Goal: Information Seeking & Learning: Learn about a topic

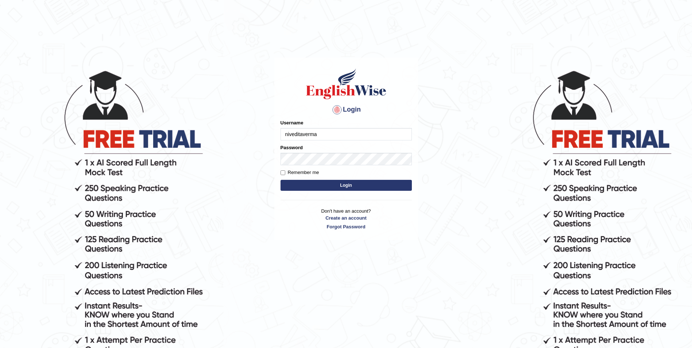
type input "niveditaverma"
click at [281, 180] on button "Login" at bounding box center [346, 185] width 131 height 11
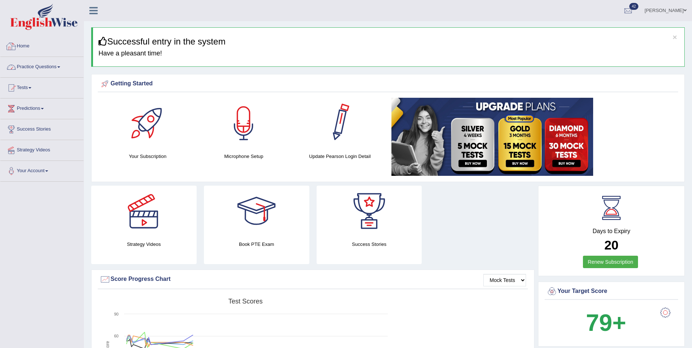
click at [34, 67] on link "Practice Questions" at bounding box center [41, 66] width 83 height 18
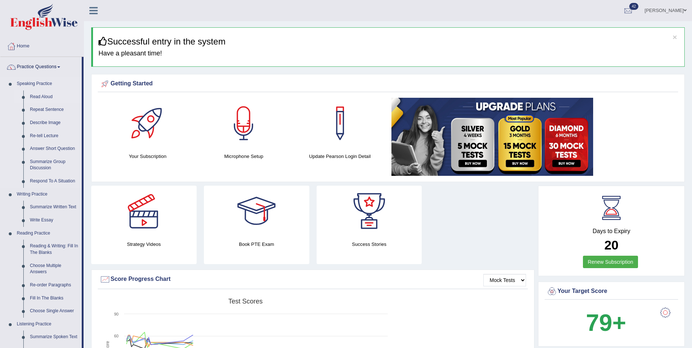
click at [46, 99] on link "Read Aloud" at bounding box center [54, 96] width 55 height 13
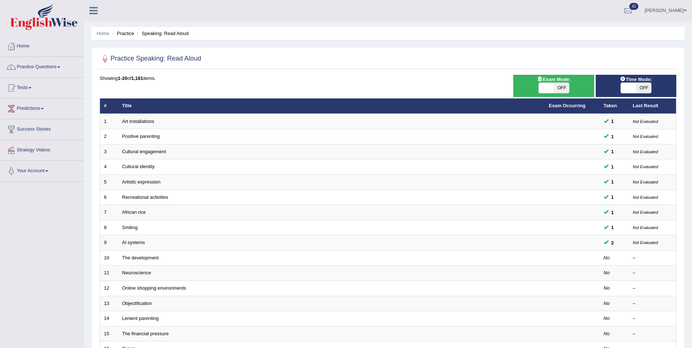
click at [548, 84] on span at bounding box center [546, 88] width 15 height 10
click at [633, 90] on span at bounding box center [628, 88] width 15 height 10
checkbox input "true"
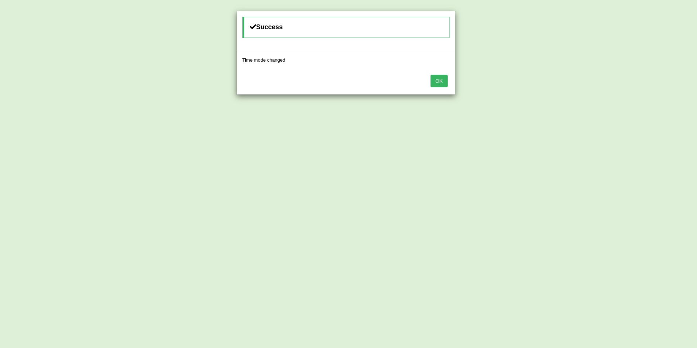
click at [439, 82] on button "OK" at bounding box center [439, 81] width 17 height 12
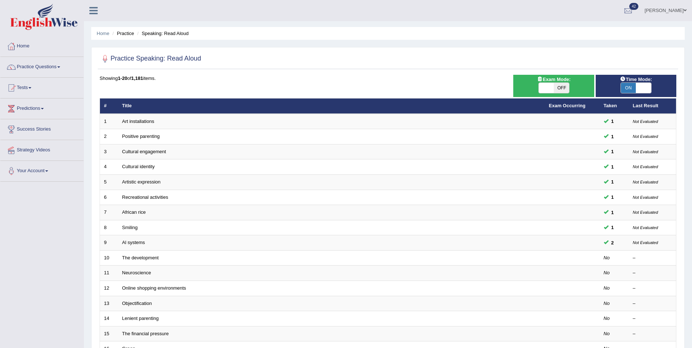
click at [549, 81] on span "Exam Mode:" at bounding box center [553, 80] width 39 height 8
click at [548, 86] on span at bounding box center [546, 88] width 15 height 10
checkbox input "true"
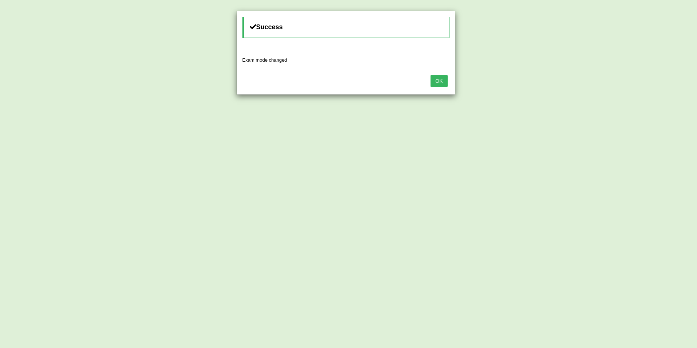
click at [438, 82] on button "OK" at bounding box center [439, 81] width 17 height 12
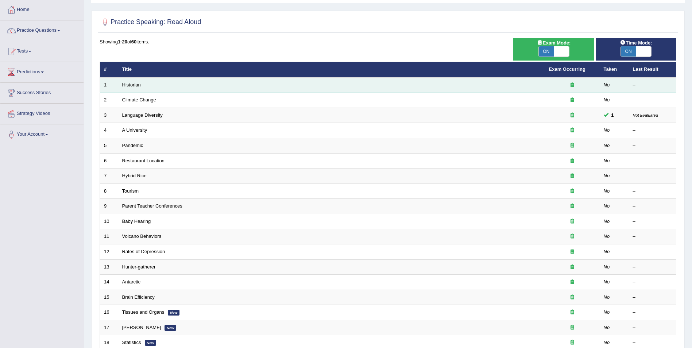
click at [132, 80] on td "Historian" at bounding box center [331, 84] width 427 height 15
click at [133, 83] on link "Historian" at bounding box center [131, 84] width 19 height 5
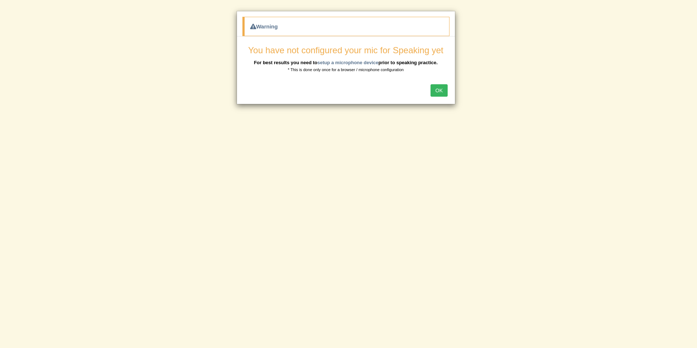
click at [440, 87] on button "OK" at bounding box center [439, 90] width 17 height 12
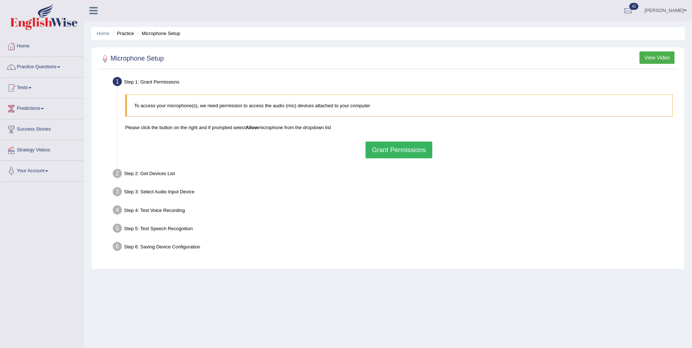
click at [412, 151] on button "Grant Permissions" at bounding box center [398, 150] width 66 height 17
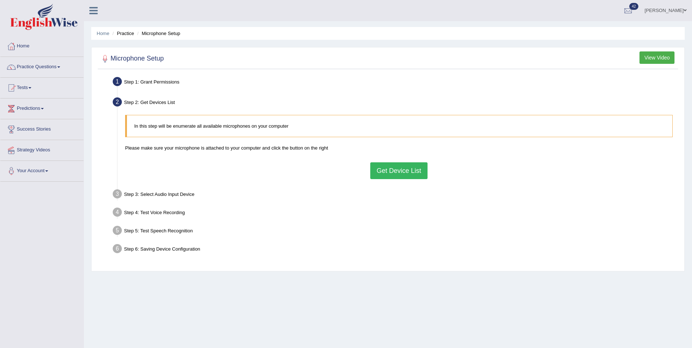
click at [391, 169] on button "Get Device List" at bounding box center [398, 170] width 57 height 17
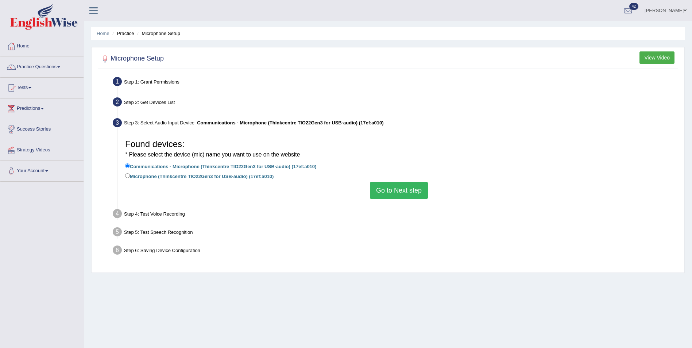
click at [406, 188] on button "Go to Next step" at bounding box center [399, 190] width 58 height 17
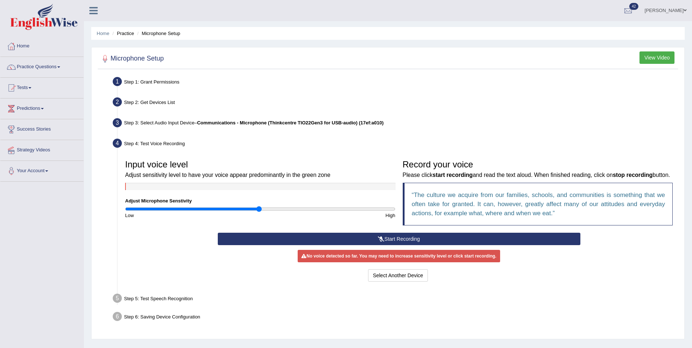
click at [391, 240] on button "Start Recording" at bounding box center [399, 239] width 363 height 12
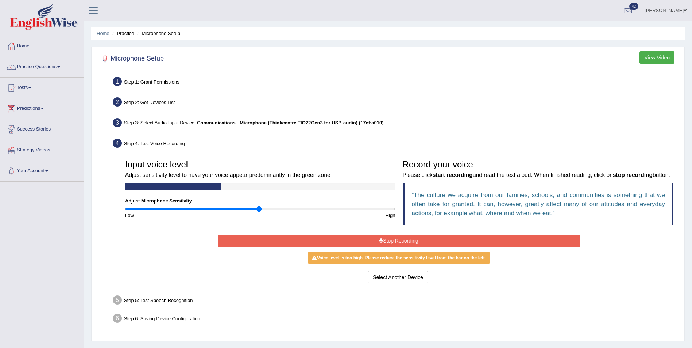
click at [387, 239] on button "Stop Recording" at bounding box center [399, 241] width 363 height 12
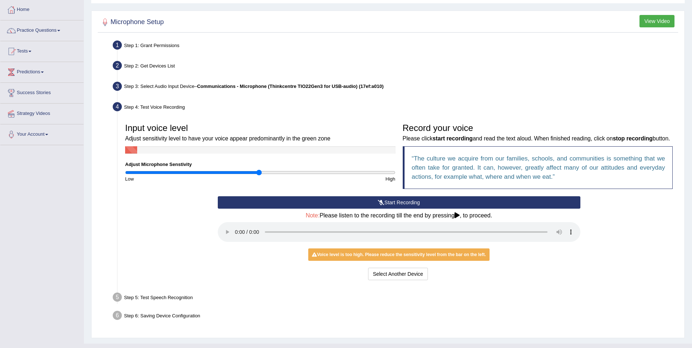
scroll to position [50, 0]
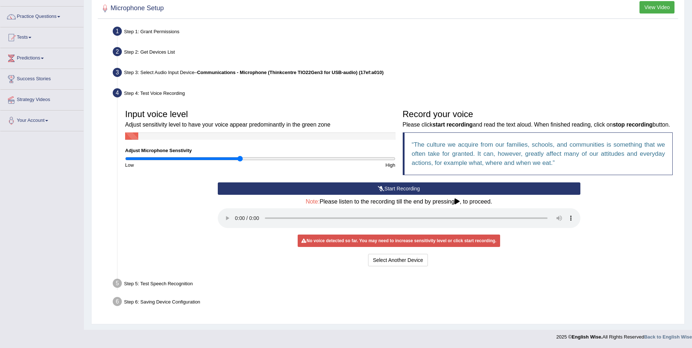
drag, startPoint x: 256, startPoint y: 159, endPoint x: 240, endPoint y: 159, distance: 15.7
click at [240, 159] on input "range" at bounding box center [260, 159] width 270 height 6
type input "1"
click at [259, 158] on input "range" at bounding box center [260, 159] width 270 height 6
click at [449, 242] on div "No voice detected so far. You may need to increase sensitivity level or click s…" at bounding box center [399, 241] width 202 height 12
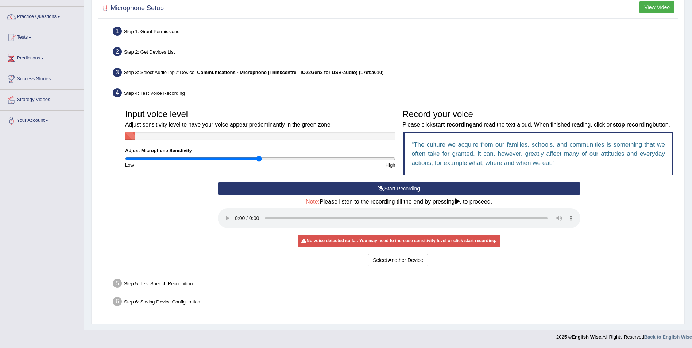
click at [456, 202] on icon at bounding box center [456, 201] width 5 height 6
click at [405, 189] on button "Start Recording" at bounding box center [399, 188] width 363 height 12
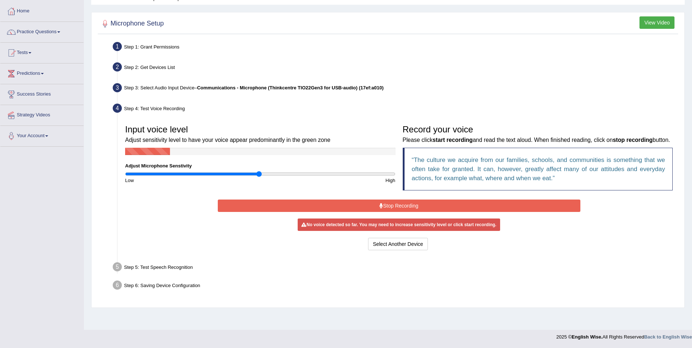
scroll to position [35, 0]
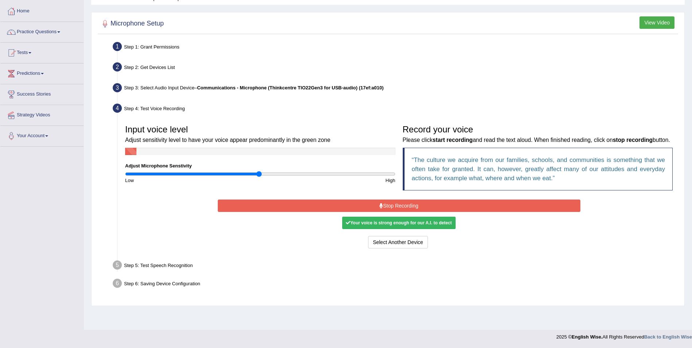
click at [424, 225] on div "Your voice is strong enough for our A.I. to detect" at bounding box center [398, 223] width 113 height 12
click at [419, 208] on button "Stop Recording" at bounding box center [399, 206] width 363 height 12
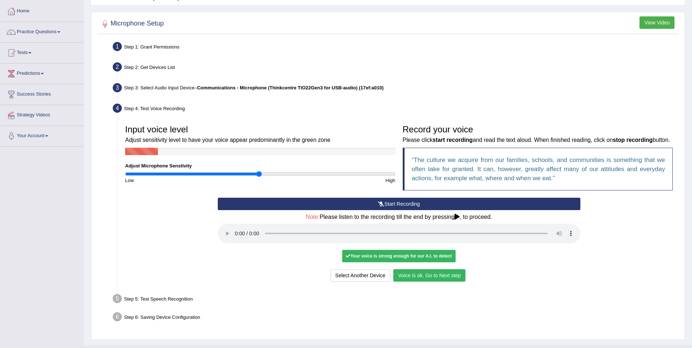
click at [428, 275] on button "Voice is ok. Go to Next step" at bounding box center [429, 275] width 72 height 12
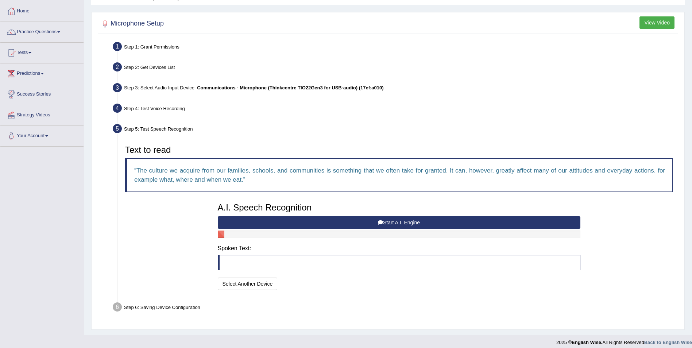
scroll to position [40, 0]
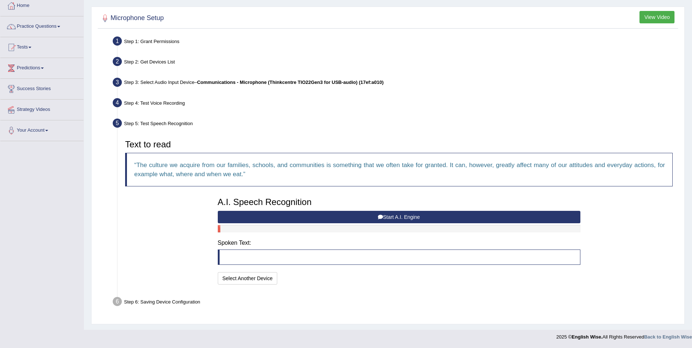
click at [260, 256] on blockquote at bounding box center [399, 256] width 363 height 15
click at [294, 258] on blockquote at bounding box center [399, 256] width 363 height 15
click at [394, 219] on button "Start A.I. Engine" at bounding box center [399, 217] width 363 height 12
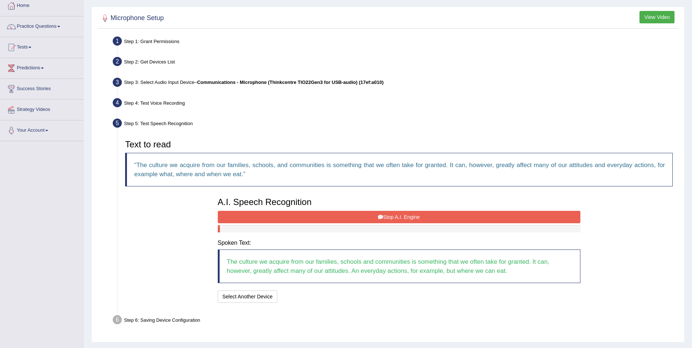
click at [399, 219] on button "Stop A.I. Engine" at bounding box center [399, 217] width 363 height 12
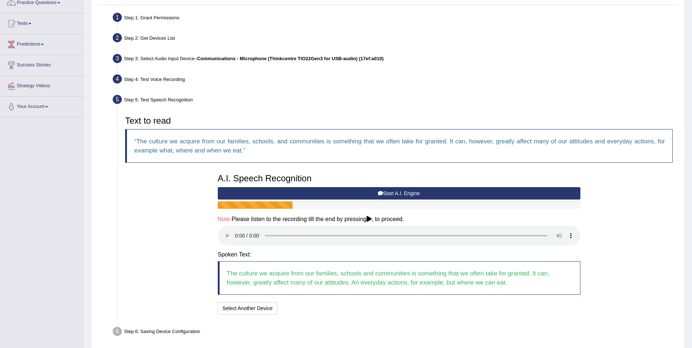
scroll to position [94, 0]
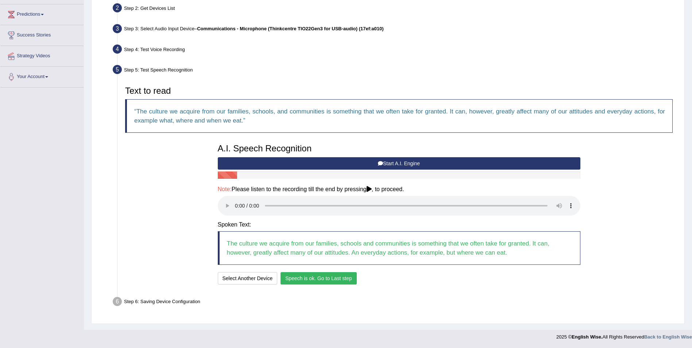
click at [325, 277] on button "Speech is ok. Go to Last step" at bounding box center [319, 278] width 76 height 12
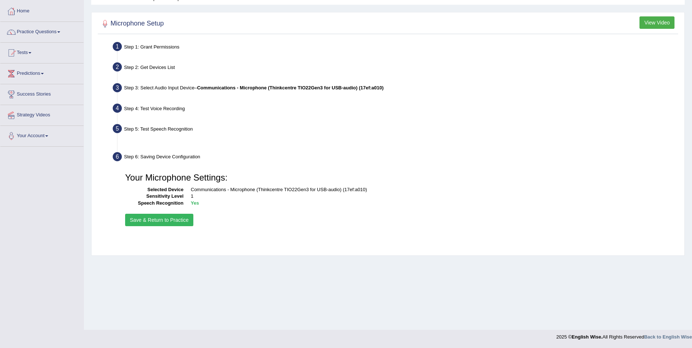
scroll to position [35, 0]
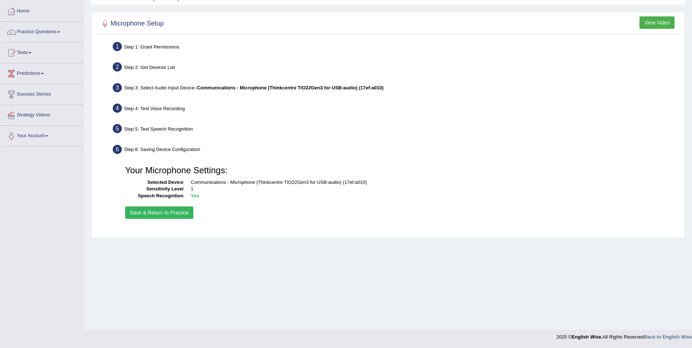
click at [171, 212] on button "Save & Return to Practice" at bounding box center [159, 212] width 68 height 12
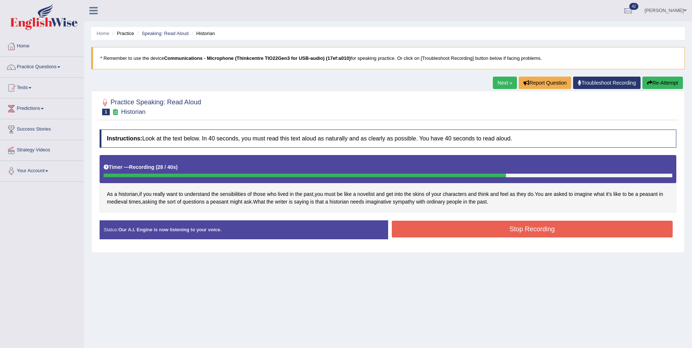
click at [497, 225] on button "Stop Recording" at bounding box center [532, 229] width 281 height 17
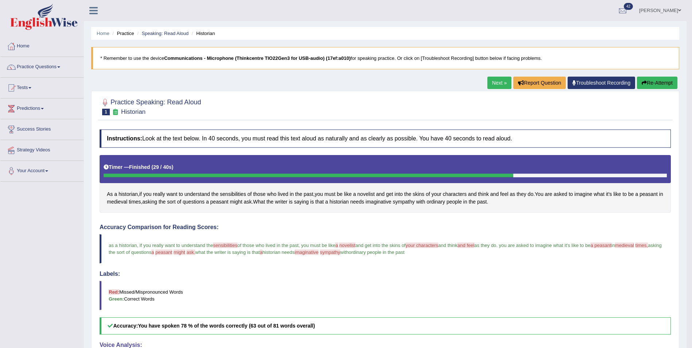
click at [502, 86] on link "Next »" at bounding box center [499, 83] width 24 height 12
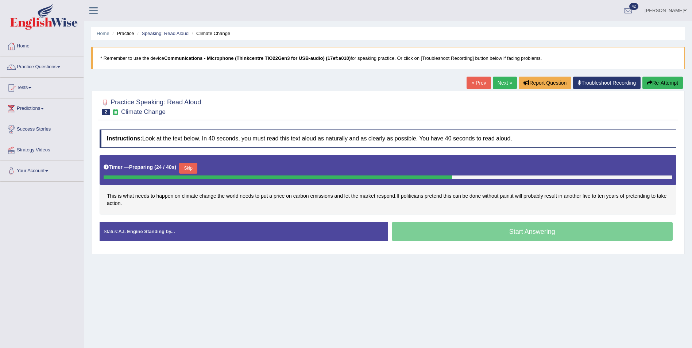
click at [190, 169] on button "Skip" at bounding box center [188, 168] width 18 height 11
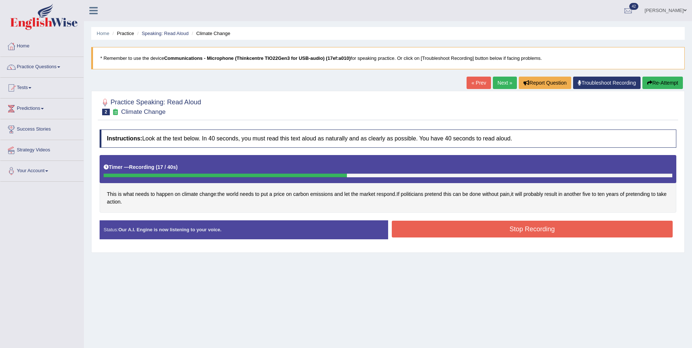
click at [545, 233] on button "Stop Recording" at bounding box center [532, 229] width 281 height 17
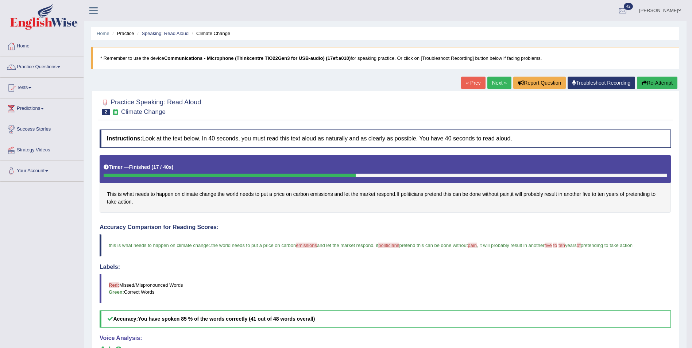
click at [503, 85] on link "Next »" at bounding box center [499, 83] width 24 height 12
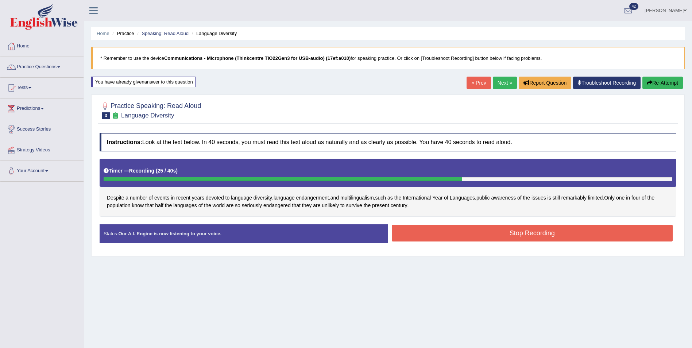
click at [464, 228] on button "Stop Recording" at bounding box center [532, 233] width 281 height 17
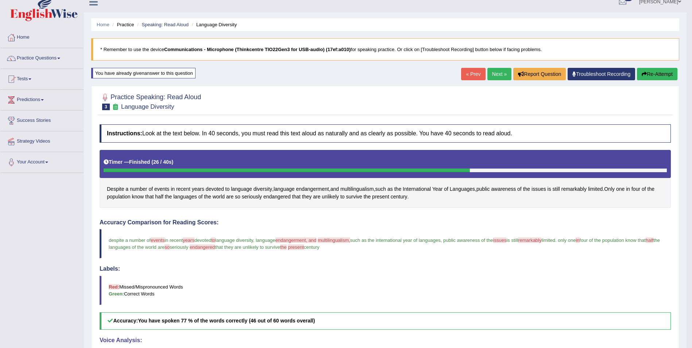
scroll to position [8, 0]
click at [495, 76] on link "Next »" at bounding box center [499, 74] width 24 height 12
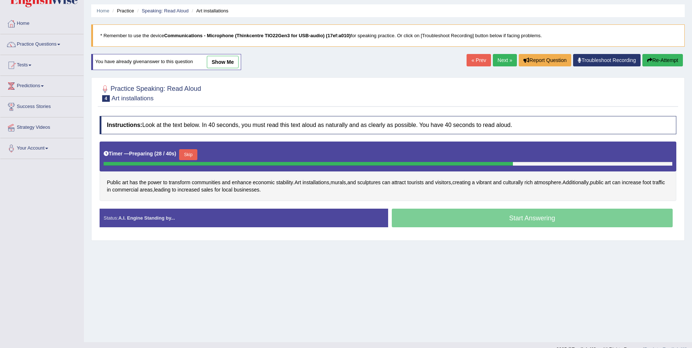
scroll to position [35, 0]
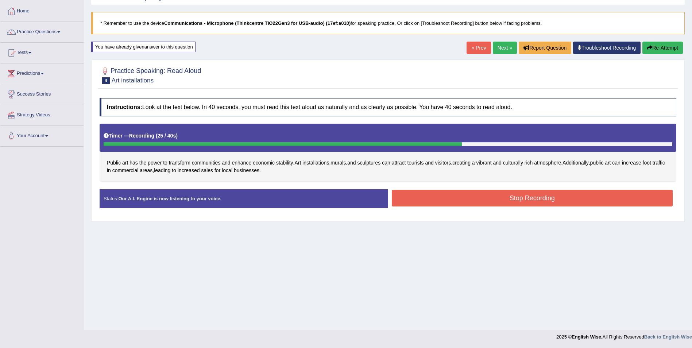
click at [474, 202] on button "Stop Recording" at bounding box center [532, 198] width 281 height 17
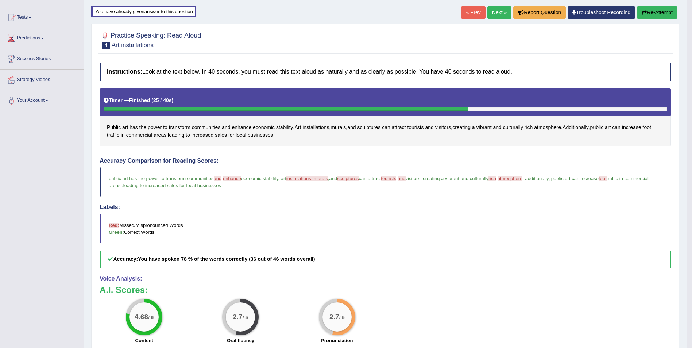
scroll to position [0, 0]
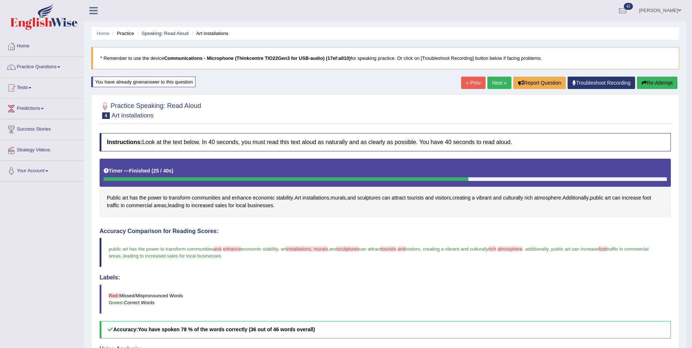
click at [496, 85] on link "Next »" at bounding box center [499, 83] width 24 height 12
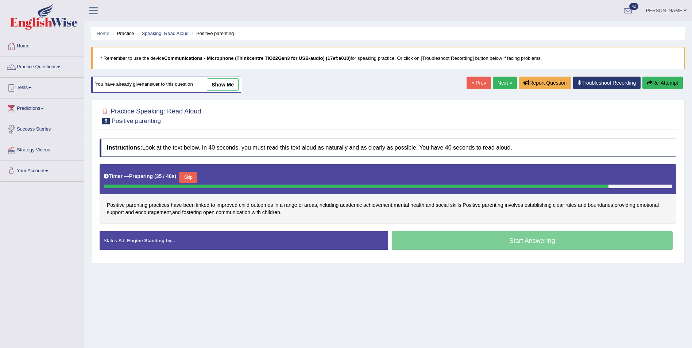
click at [190, 178] on button "Skip" at bounding box center [188, 177] width 18 height 11
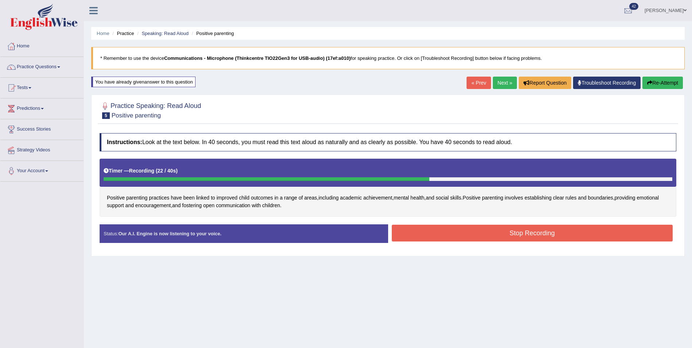
click at [469, 233] on button "Stop Recording" at bounding box center [532, 233] width 281 height 17
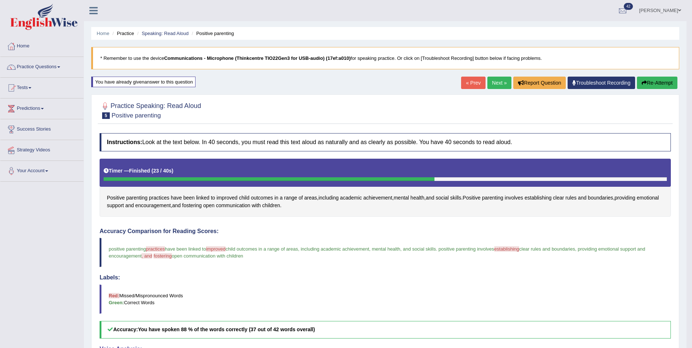
click at [499, 82] on link "Next »" at bounding box center [499, 83] width 24 height 12
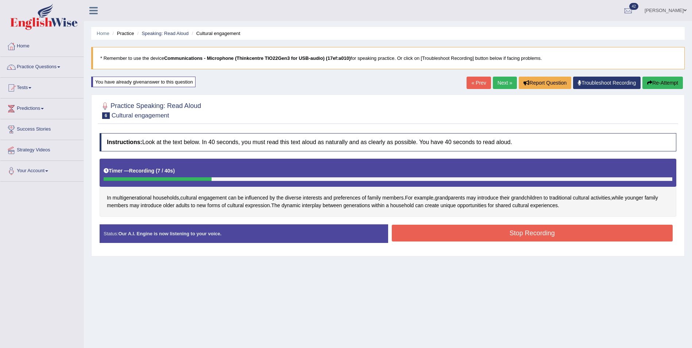
click at [521, 303] on div "Home Practice Speaking: Read Aloud Cultural engagement * Remember to use the de…" at bounding box center [388, 182] width 608 height 365
click at [502, 233] on button "Stop Recording" at bounding box center [532, 233] width 281 height 17
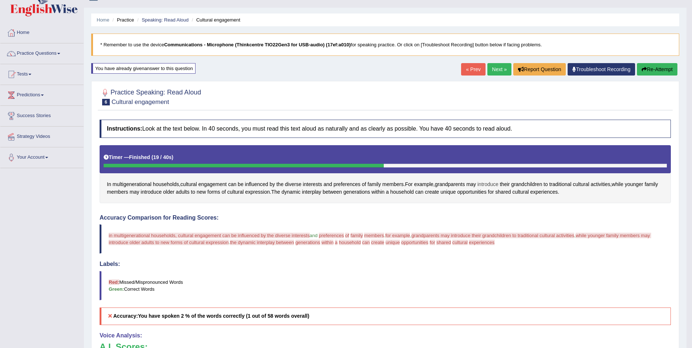
scroll to position [8, 0]
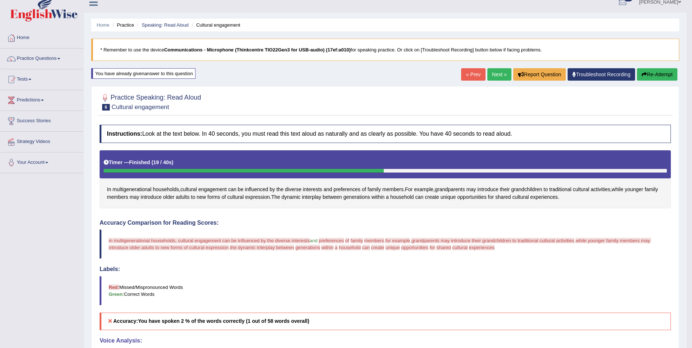
click at [662, 70] on button "Re-Attempt" at bounding box center [657, 74] width 40 height 12
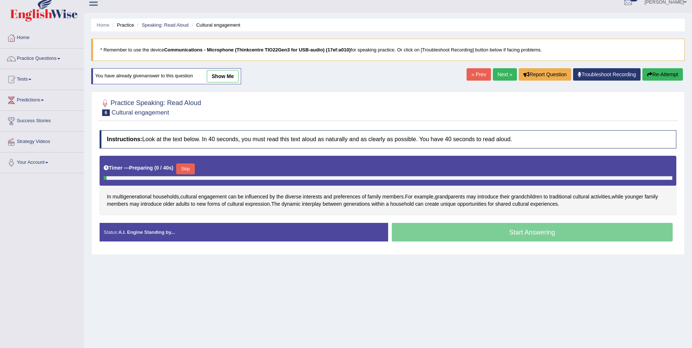
scroll to position [8, 0]
click at [186, 170] on button "Skip" at bounding box center [185, 168] width 18 height 11
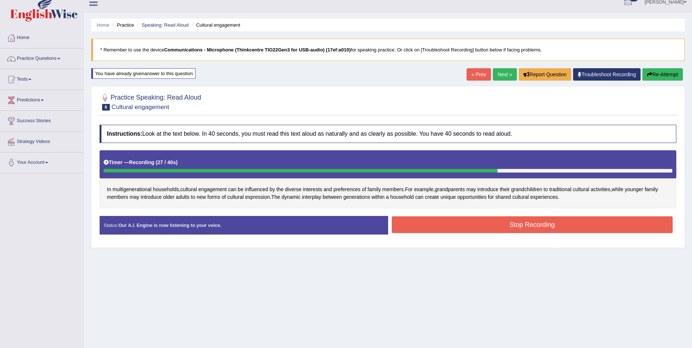
click at [508, 223] on button "Stop Recording" at bounding box center [532, 224] width 281 height 17
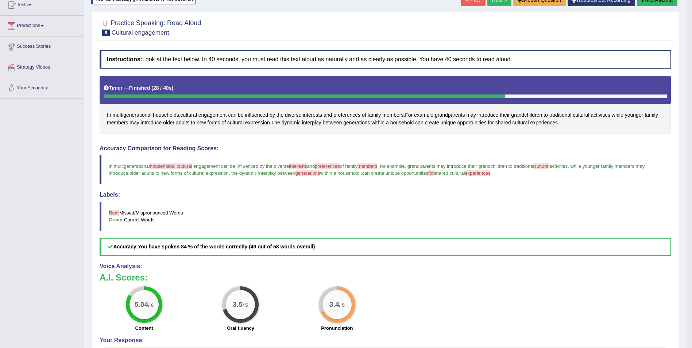
scroll to position [0, 0]
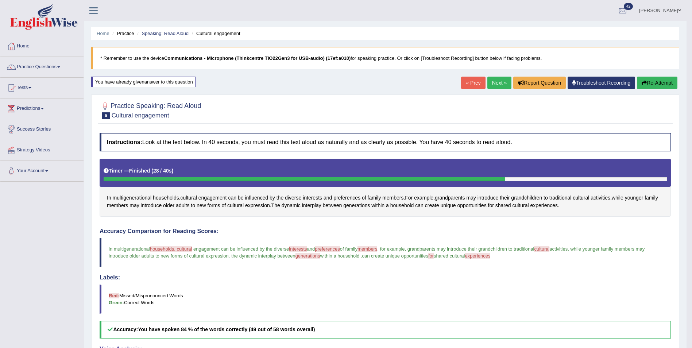
click at [495, 84] on link "Next »" at bounding box center [499, 83] width 24 height 12
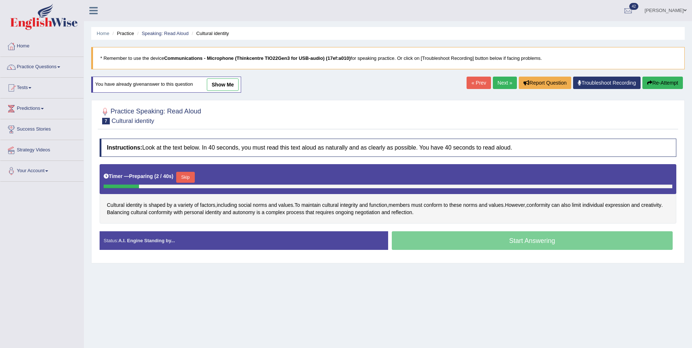
click at [182, 181] on button "Skip" at bounding box center [185, 177] width 18 height 11
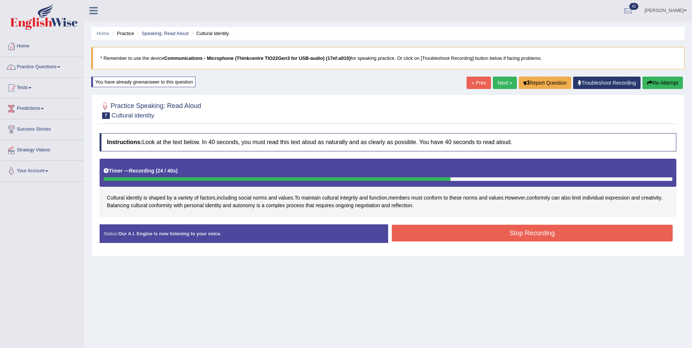
click at [475, 229] on button "Stop Recording" at bounding box center [532, 233] width 281 height 17
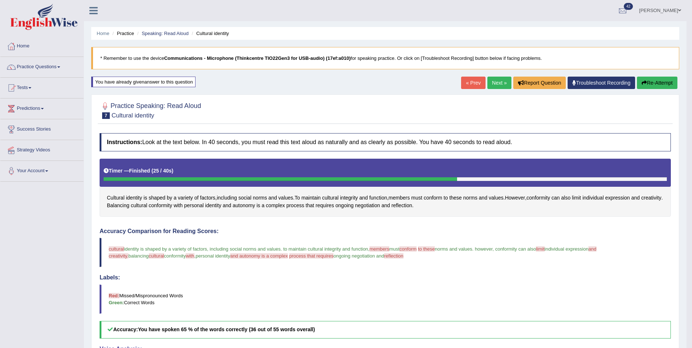
click at [500, 81] on link "Next »" at bounding box center [499, 83] width 24 height 12
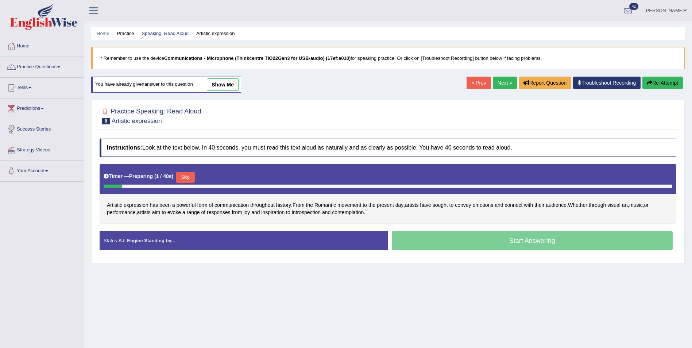
click at [187, 179] on button "Skip" at bounding box center [185, 177] width 18 height 11
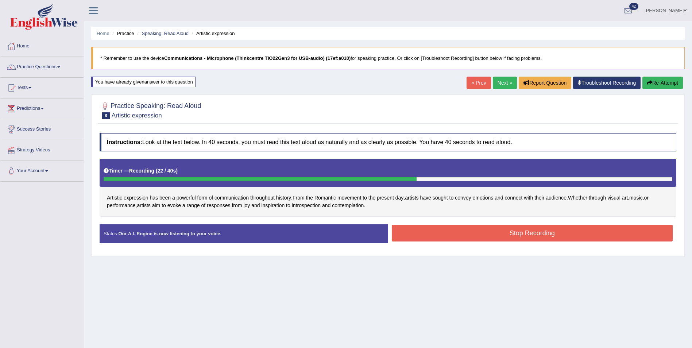
click at [444, 230] on button "Stop Recording" at bounding box center [532, 233] width 281 height 17
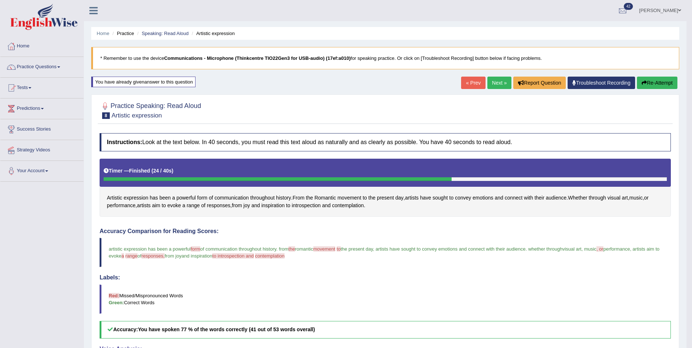
click at [502, 84] on link "Next »" at bounding box center [499, 83] width 24 height 12
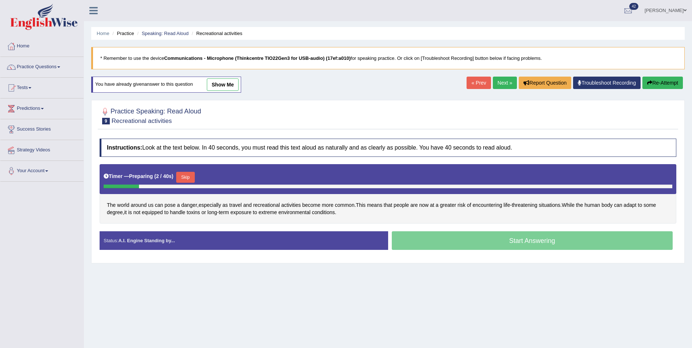
click at [186, 178] on button "Skip" at bounding box center [185, 177] width 18 height 11
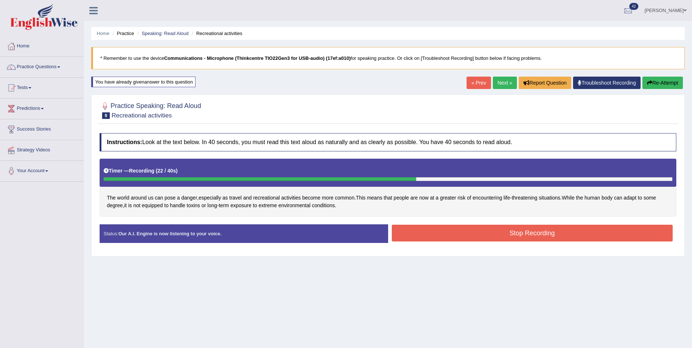
click at [489, 228] on button "Stop Recording" at bounding box center [532, 233] width 281 height 17
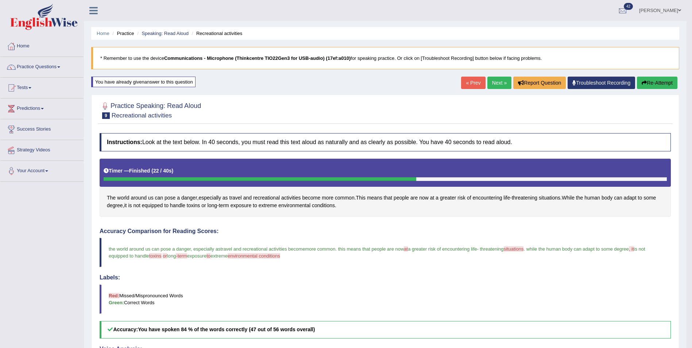
click at [500, 84] on link "Next »" at bounding box center [499, 83] width 24 height 12
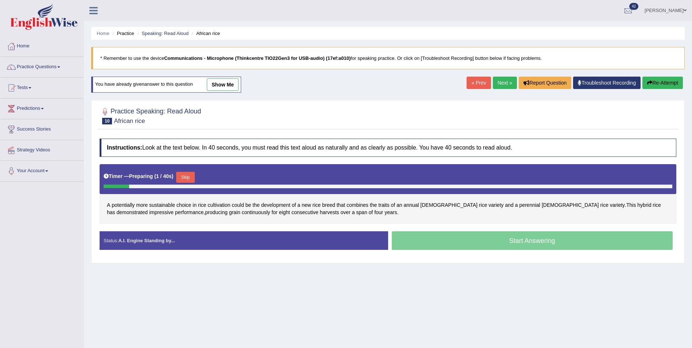
click at [187, 177] on button "Skip" at bounding box center [185, 177] width 18 height 11
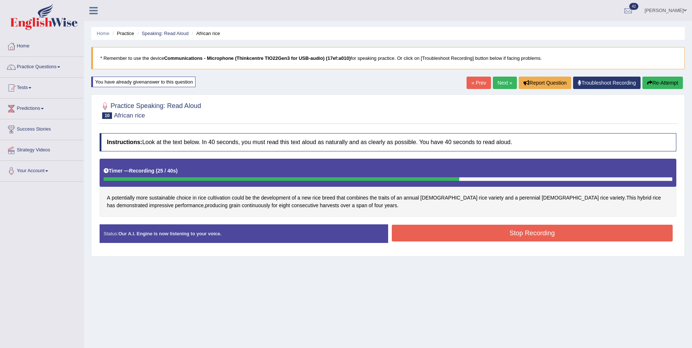
click at [462, 238] on button "Stop Recording" at bounding box center [532, 233] width 281 height 17
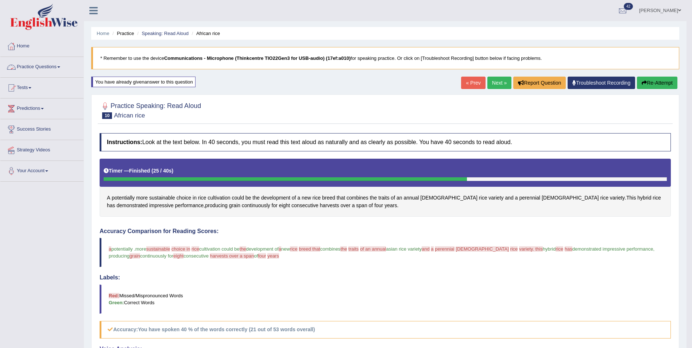
click at [57, 67] on link "Practice Questions" at bounding box center [41, 66] width 83 height 18
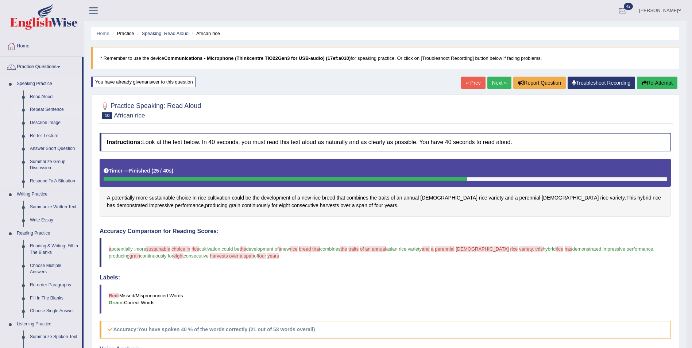
click at [31, 111] on link "Repeat Sentence" at bounding box center [54, 109] width 55 height 13
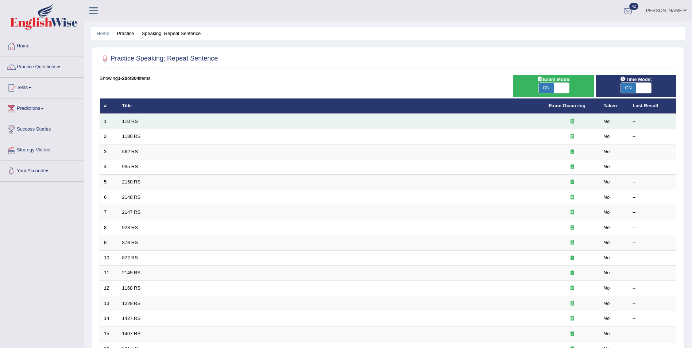
click at [508, 123] on td "110 RS" at bounding box center [331, 121] width 427 height 15
click at [133, 122] on link "110 RS" at bounding box center [130, 121] width 16 height 5
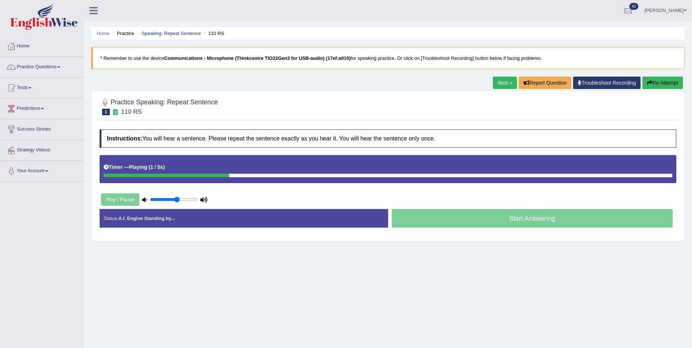
click at [176, 200] on input "range" at bounding box center [173, 200] width 47 height 6
type input "0.8"
click at [186, 200] on input "range" at bounding box center [173, 200] width 47 height 6
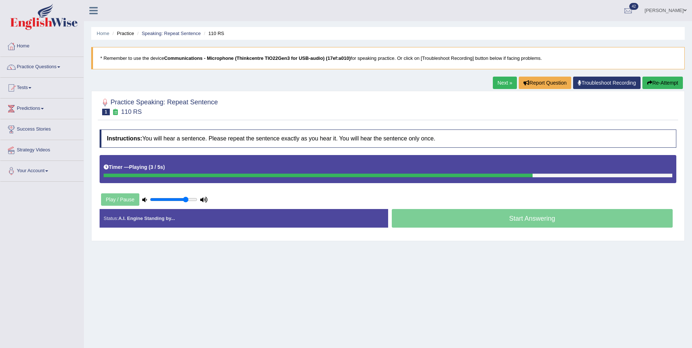
click at [665, 84] on button "Re-Attempt" at bounding box center [662, 83] width 40 height 12
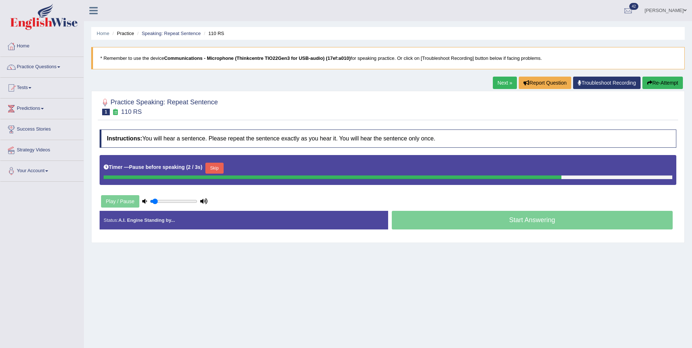
click at [154, 201] on input "range" at bounding box center [173, 201] width 47 height 6
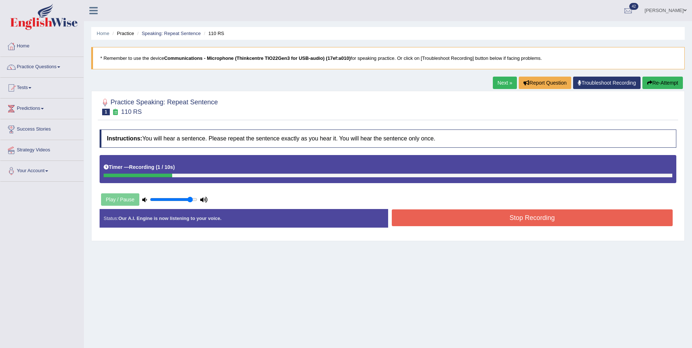
type input "0.9"
click at [190, 198] on input "range" at bounding box center [173, 200] width 47 height 6
click at [656, 84] on button "Re-Attempt" at bounding box center [662, 83] width 40 height 12
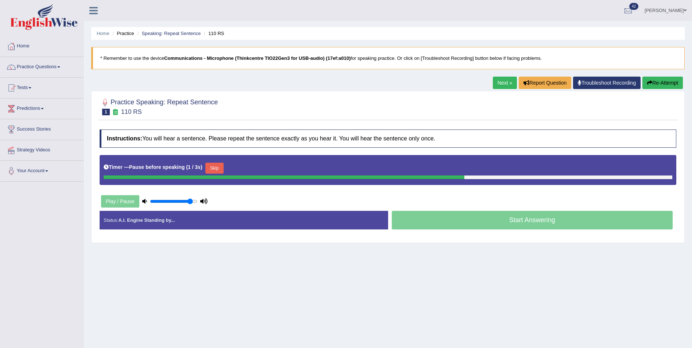
click at [656, 84] on button "Re-Attempt" at bounding box center [662, 83] width 40 height 12
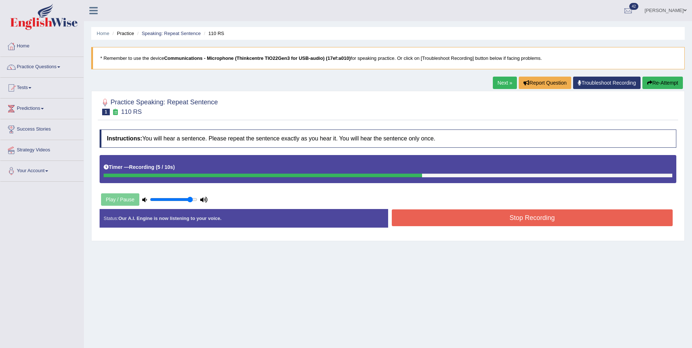
click at [474, 220] on button "Stop Recording" at bounding box center [532, 217] width 281 height 17
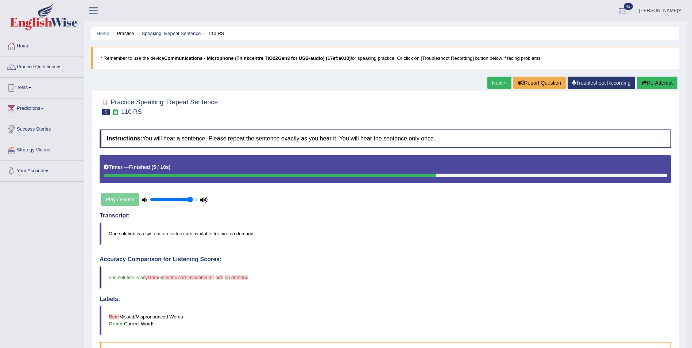
click at [497, 78] on link "Next »" at bounding box center [499, 83] width 24 height 12
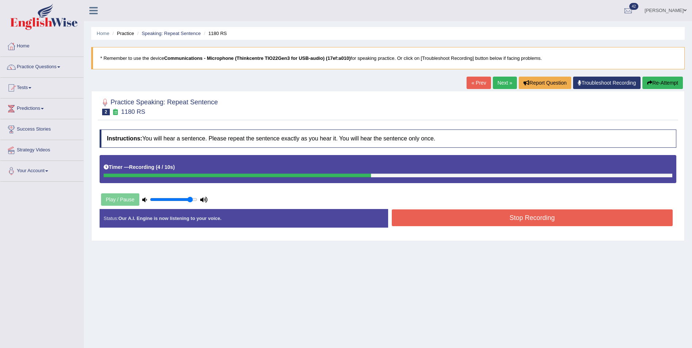
click at [506, 213] on button "Stop Recording" at bounding box center [532, 217] width 281 height 17
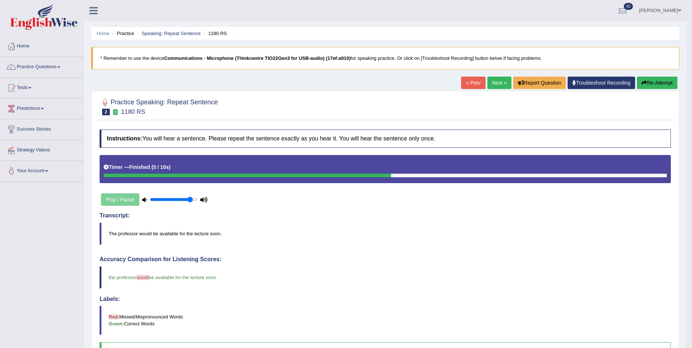
click at [500, 85] on link "Next »" at bounding box center [499, 83] width 24 height 12
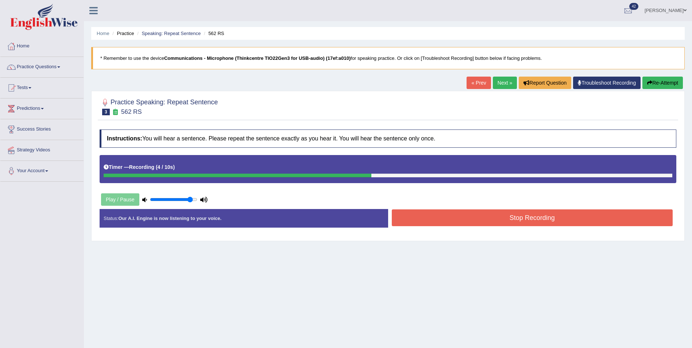
click at [519, 216] on button "Stop Recording" at bounding box center [532, 217] width 281 height 17
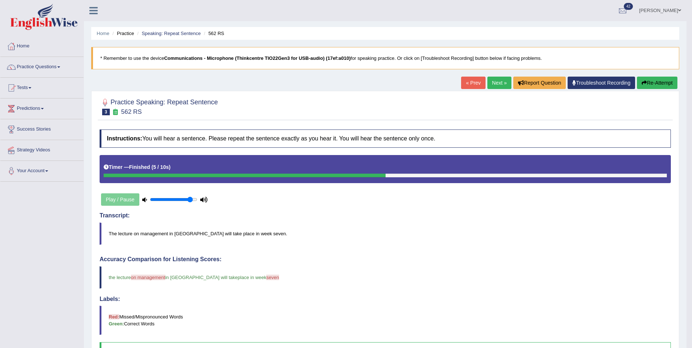
click at [489, 84] on link "Next »" at bounding box center [499, 83] width 24 height 12
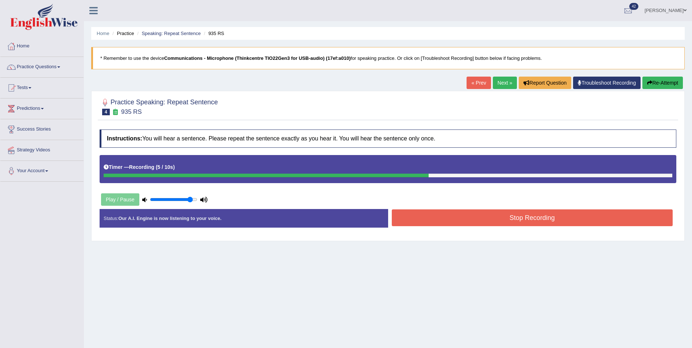
click at [468, 216] on button "Stop Recording" at bounding box center [532, 217] width 281 height 17
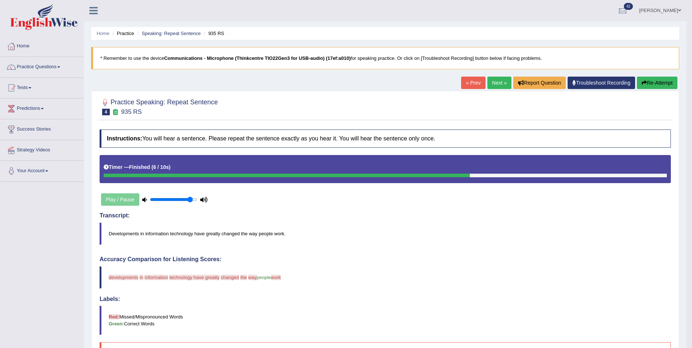
click at [649, 85] on button "Re-Attempt" at bounding box center [657, 83] width 40 height 12
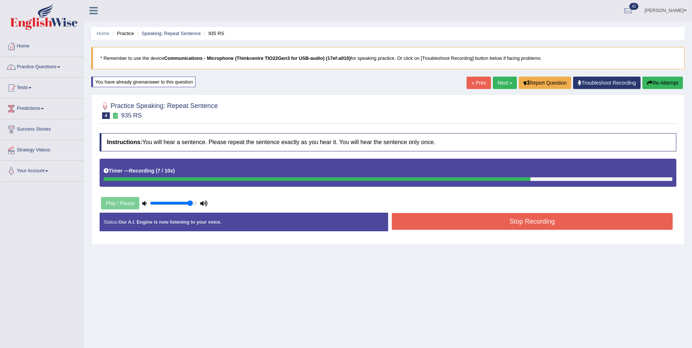
click at [503, 216] on button "Stop Recording" at bounding box center [532, 221] width 281 height 17
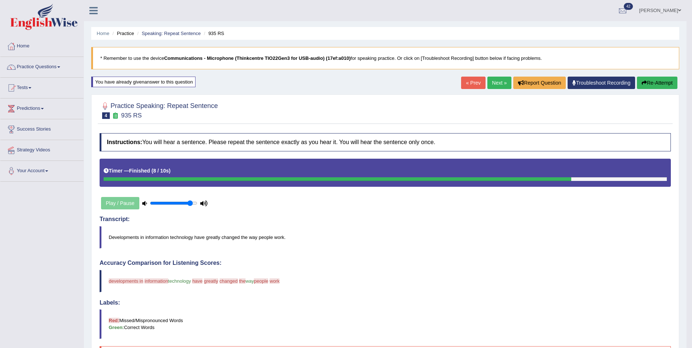
click at [498, 82] on link "Next »" at bounding box center [499, 83] width 24 height 12
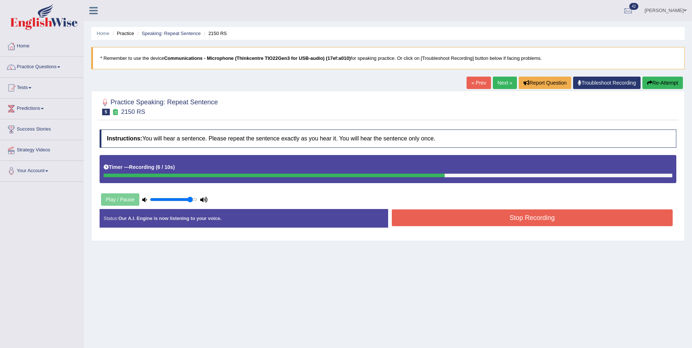
click at [667, 87] on button "Re-Attempt" at bounding box center [662, 83] width 40 height 12
click at [511, 215] on button "Stop Recording" at bounding box center [532, 217] width 281 height 17
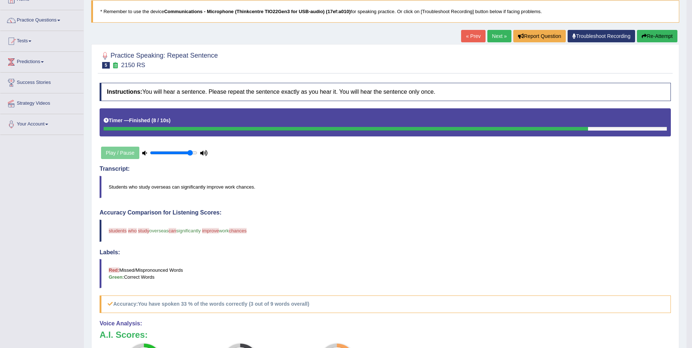
scroll to position [30, 0]
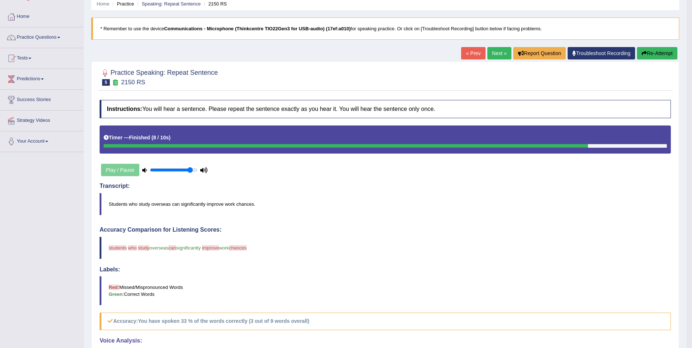
click at [494, 54] on link "Next »" at bounding box center [499, 53] width 24 height 12
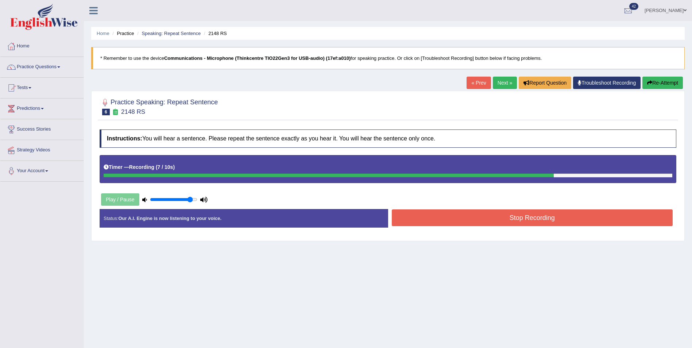
click at [475, 222] on button "Stop Recording" at bounding box center [532, 217] width 281 height 17
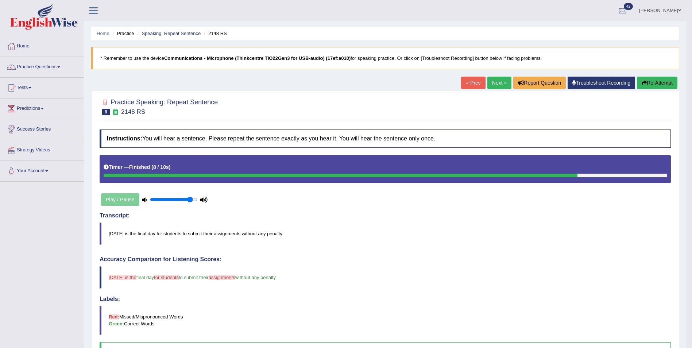
click at [501, 80] on link "Next »" at bounding box center [499, 83] width 24 height 12
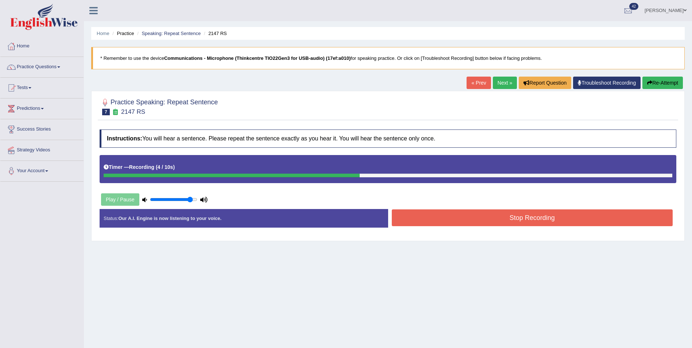
click at [531, 224] on button "Stop Recording" at bounding box center [532, 217] width 281 height 17
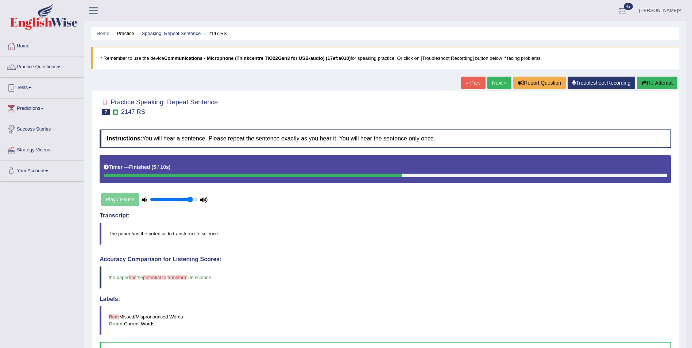
click link "Next »"
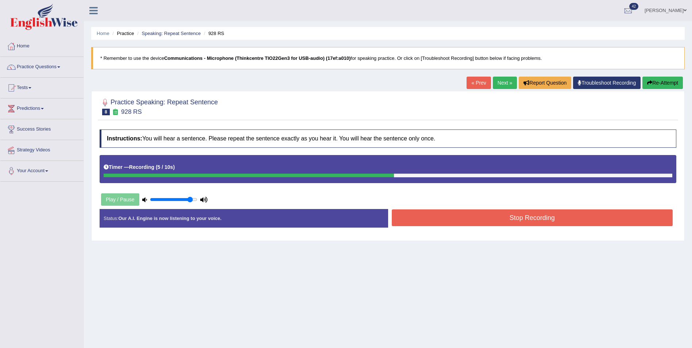
click at [500, 223] on button "Stop Recording" at bounding box center [532, 217] width 281 height 17
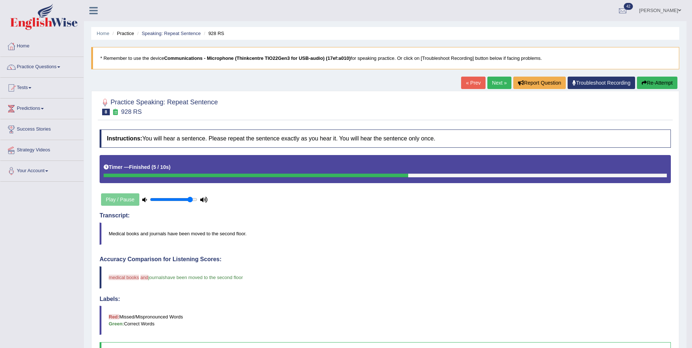
click at [500, 88] on link "Next »" at bounding box center [499, 83] width 24 height 12
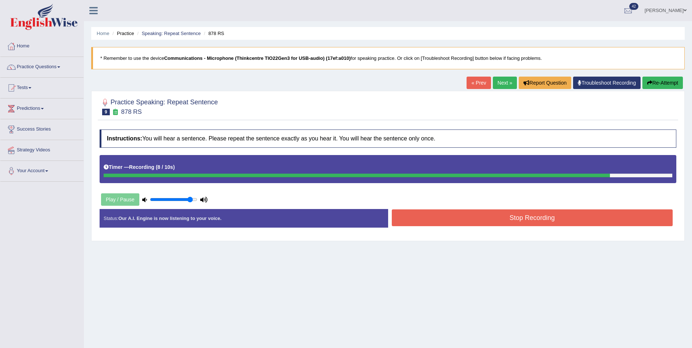
click at [505, 215] on button "Stop Recording" at bounding box center [532, 217] width 281 height 17
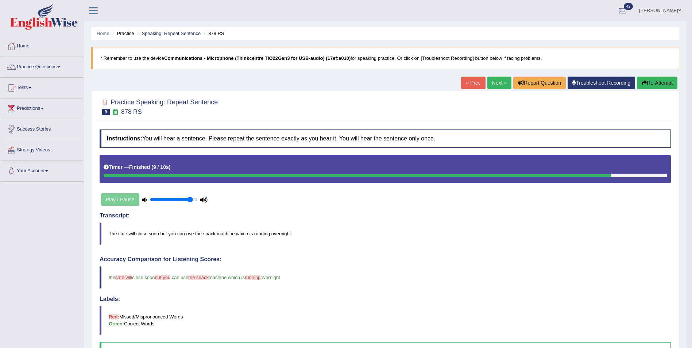
click at [496, 86] on link "Next »" at bounding box center [499, 83] width 24 height 12
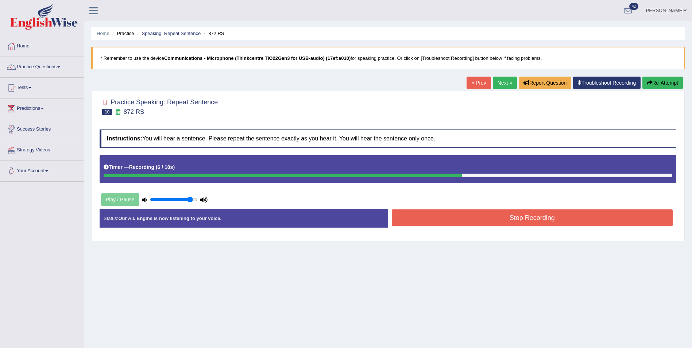
click at [493, 220] on button "Stop Recording" at bounding box center [532, 217] width 281 height 17
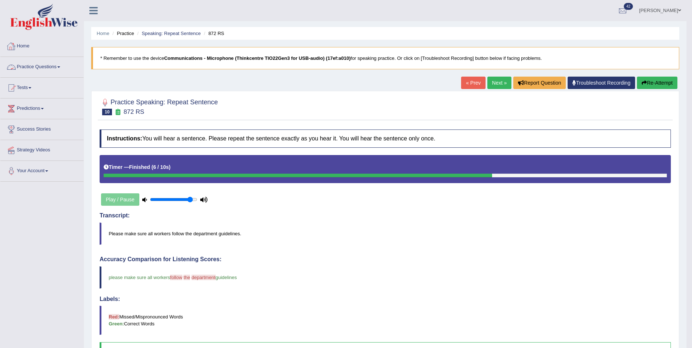
click at [58, 67] on link "Practice Questions" at bounding box center [41, 66] width 83 height 18
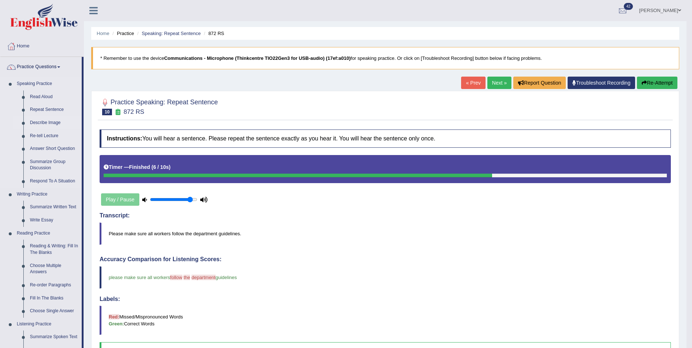
click at [41, 123] on link "Describe Image" at bounding box center [54, 122] width 55 height 13
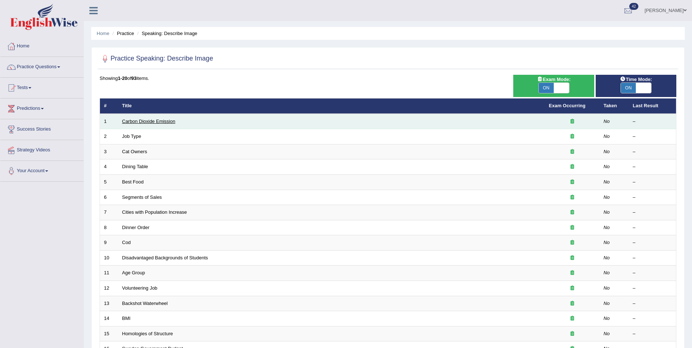
click at [152, 120] on link "Carbon Dioxide Emission" at bounding box center [148, 121] width 53 height 5
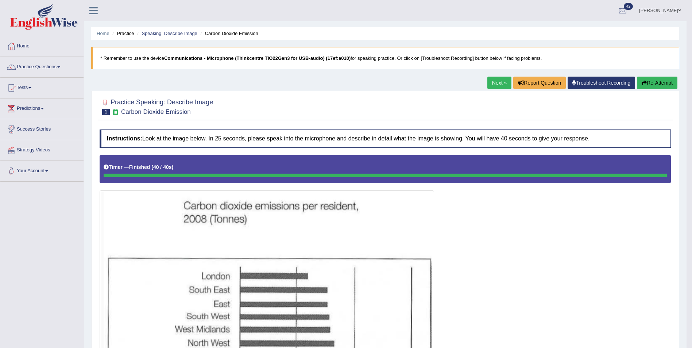
click at [497, 81] on link "Next »" at bounding box center [499, 83] width 24 height 12
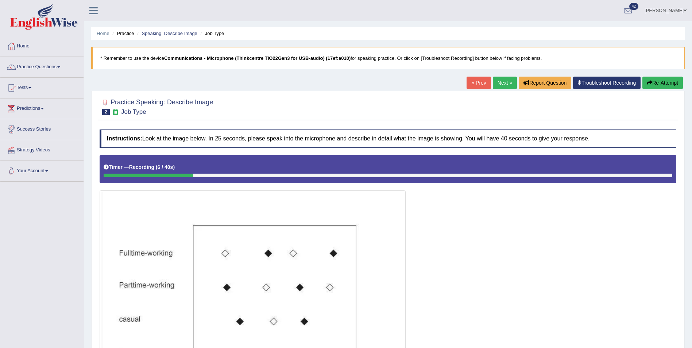
click at [660, 86] on button "Re-Attempt" at bounding box center [662, 83] width 40 height 12
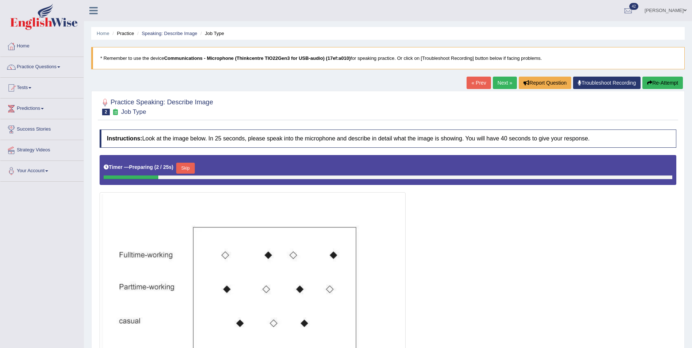
click at [187, 170] on button "Skip" at bounding box center [185, 168] width 18 height 11
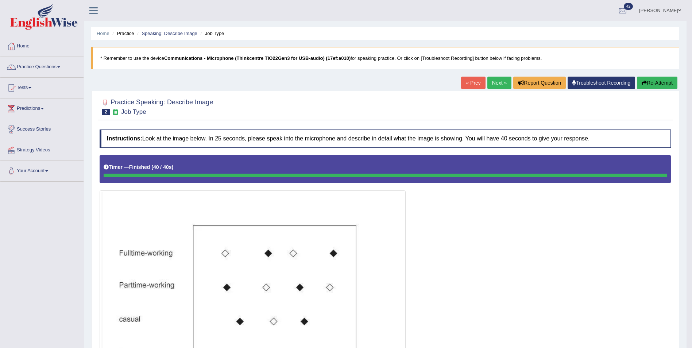
click at [496, 83] on link "Next »" at bounding box center [499, 83] width 24 height 12
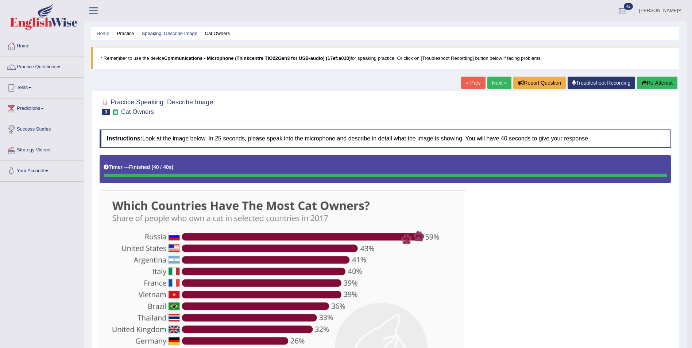
click at [497, 82] on link "Next »" at bounding box center [499, 83] width 24 height 12
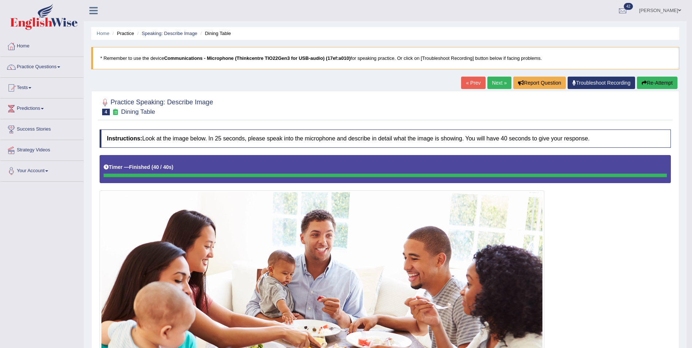
click at [495, 84] on link "Next »" at bounding box center [499, 83] width 24 height 12
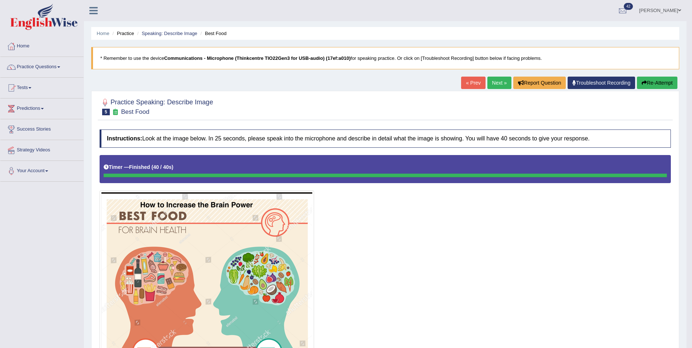
click at [495, 85] on link "Next »" at bounding box center [499, 83] width 24 height 12
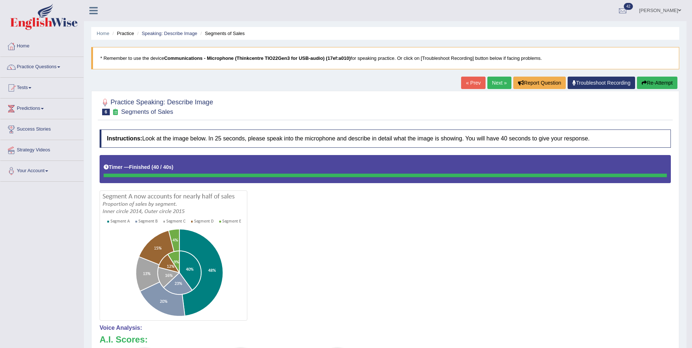
click at [491, 82] on link "Next »" at bounding box center [499, 83] width 24 height 12
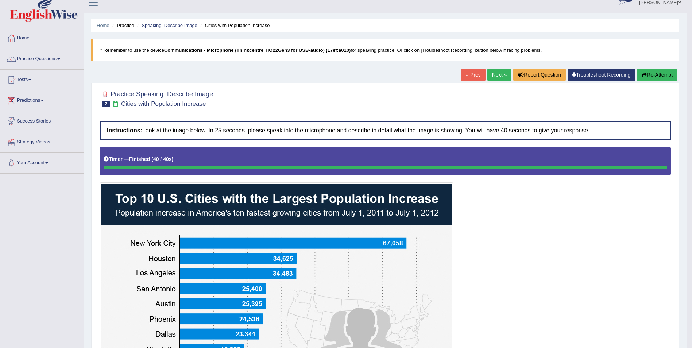
scroll to position [8, 0]
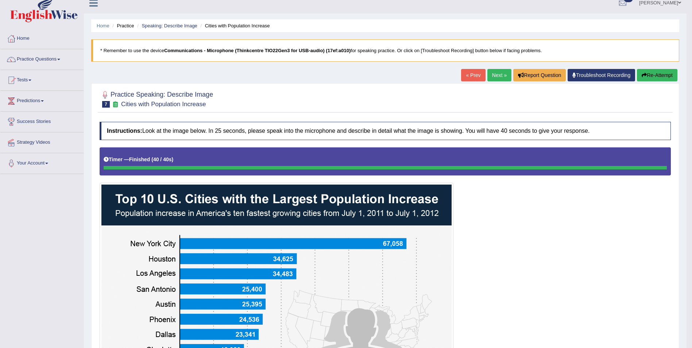
click at [491, 74] on link "Next »" at bounding box center [499, 75] width 24 height 12
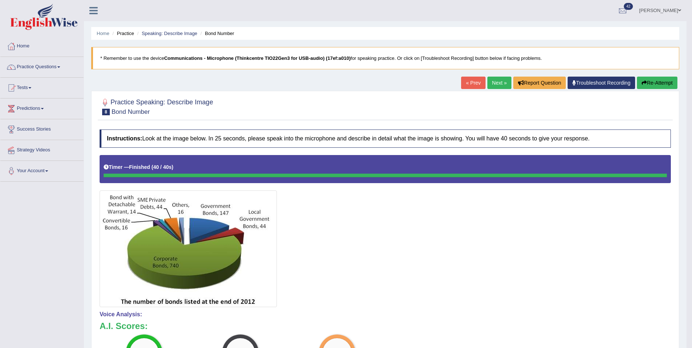
click at [501, 85] on link "Next »" at bounding box center [499, 83] width 24 height 12
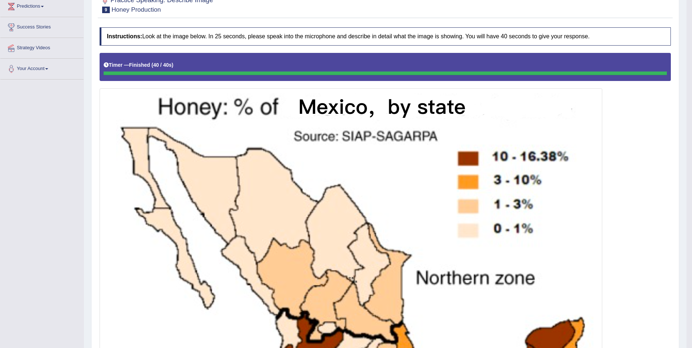
scroll to position [66, 0]
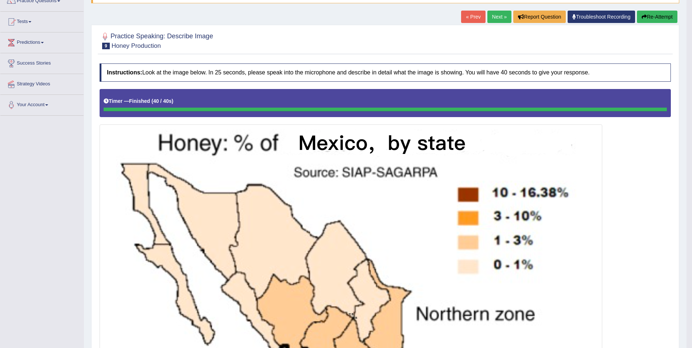
click at [500, 16] on link "Next »" at bounding box center [499, 17] width 24 height 12
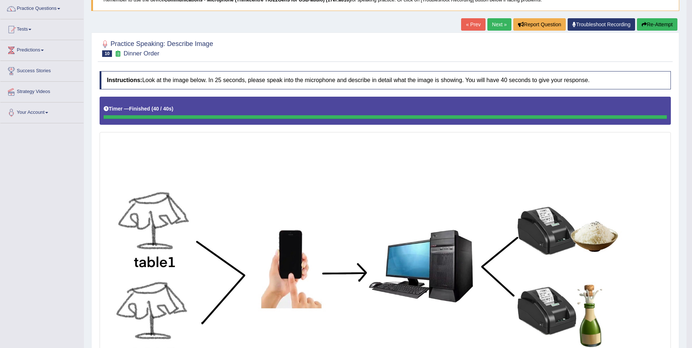
scroll to position [52, 0]
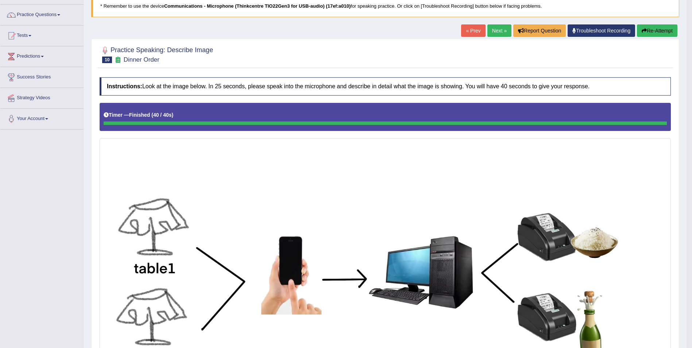
click at [492, 28] on link "Next »" at bounding box center [499, 30] width 24 height 12
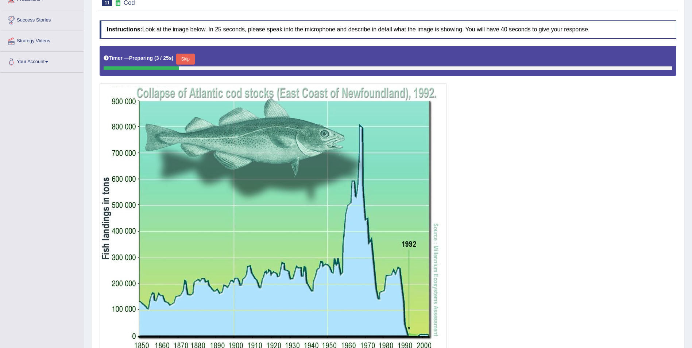
scroll to position [109, 0]
click at [191, 57] on button "Skip" at bounding box center [185, 58] width 18 height 11
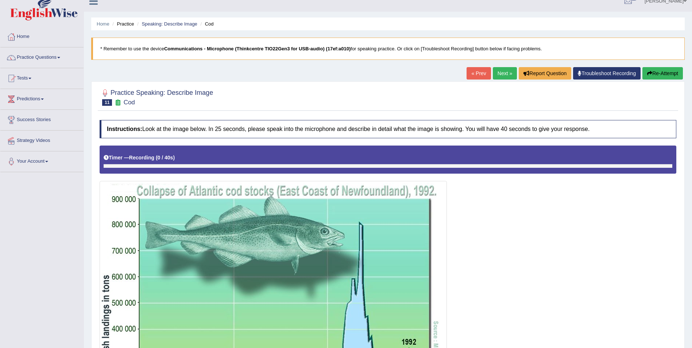
scroll to position [0, 0]
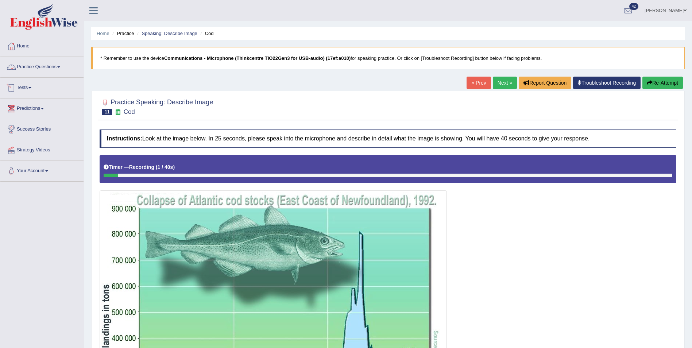
click at [39, 62] on link "Practice Questions" at bounding box center [41, 66] width 83 height 18
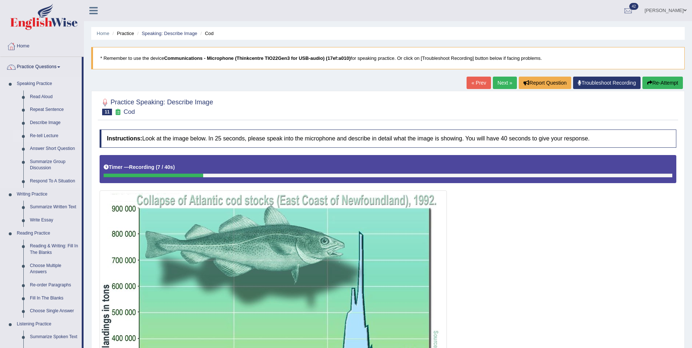
click at [42, 132] on link "Re-tell Lecture" at bounding box center [54, 135] width 55 height 13
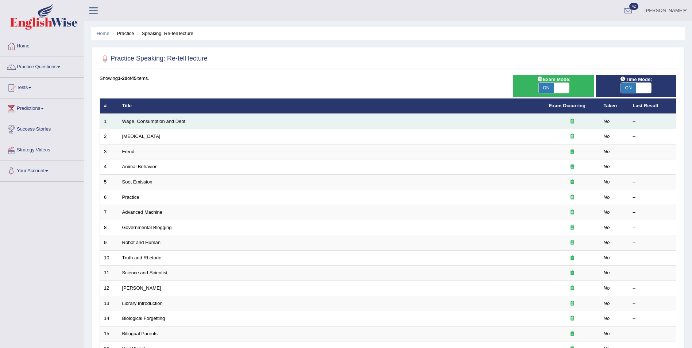
click at [547, 121] on td at bounding box center [572, 121] width 55 height 15
click at [193, 123] on td "Wage, Consumption and Debt" at bounding box center [331, 121] width 427 height 15
click at [171, 123] on link "Wage, Consumption and Debt" at bounding box center [153, 121] width 63 height 5
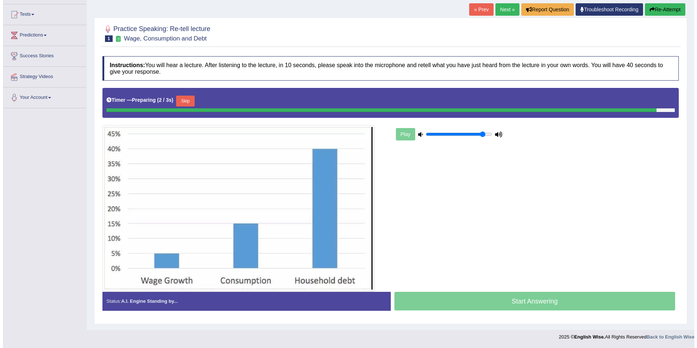
scroll to position [71, 0]
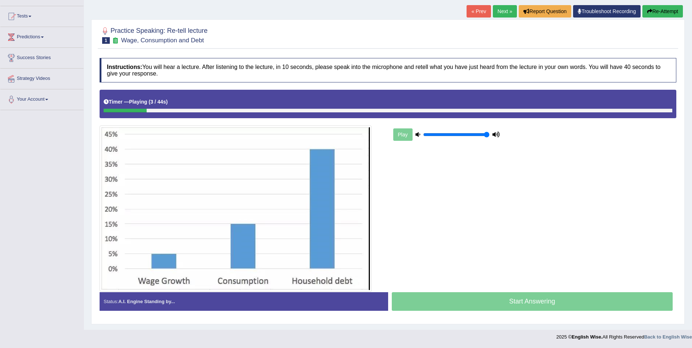
type input "1"
click at [487, 135] on input "range" at bounding box center [456, 135] width 66 height 6
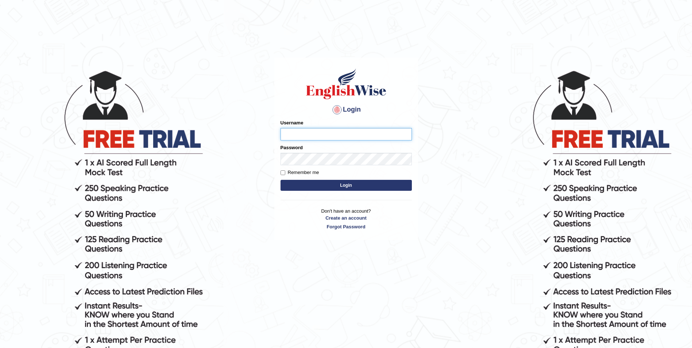
click at [315, 136] on input "Username" at bounding box center [346, 134] width 131 height 12
type input "niveditaverma"
click at [281, 180] on button "Login" at bounding box center [346, 185] width 131 height 11
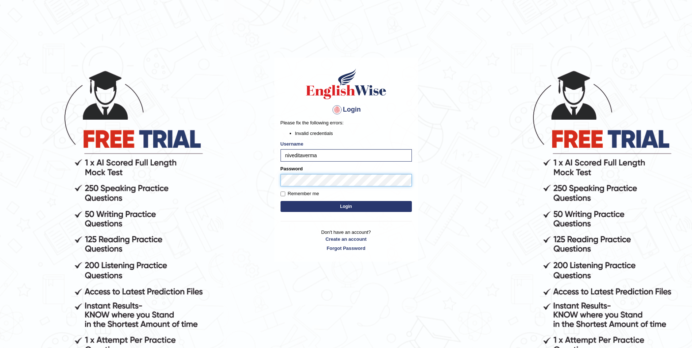
click at [272, 176] on body "Login Please fix the following errors: Invalid credentials Username niveditaver…" at bounding box center [346, 209] width 692 height 348
click at [281, 201] on button "Login" at bounding box center [346, 206] width 131 height 11
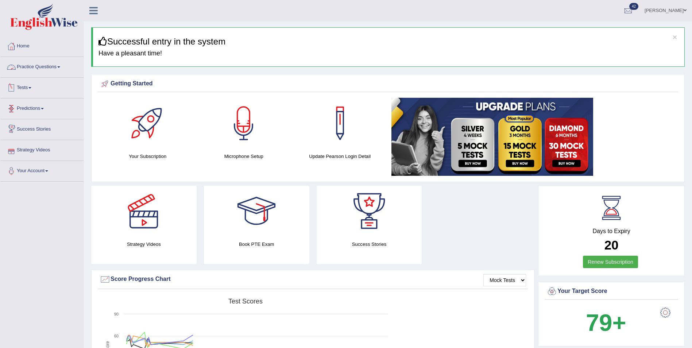
click at [58, 67] on link "Practice Questions" at bounding box center [41, 66] width 83 height 18
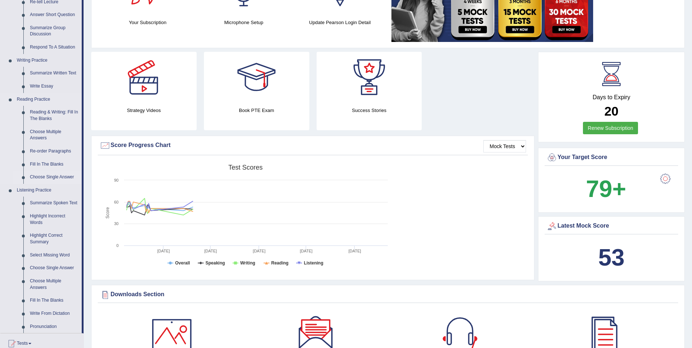
scroll to position [146, 0]
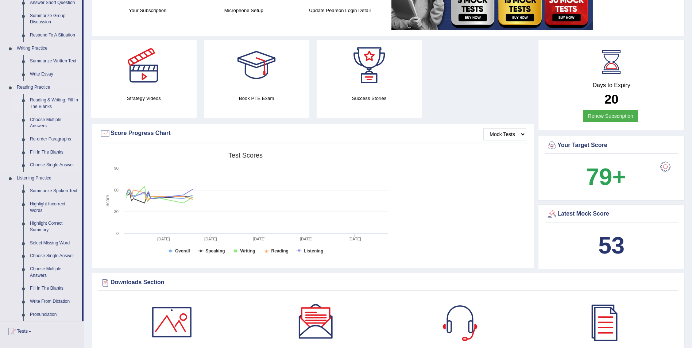
click at [67, 99] on link "Reading & Writing: Fill In The Blanks" at bounding box center [54, 103] width 55 height 19
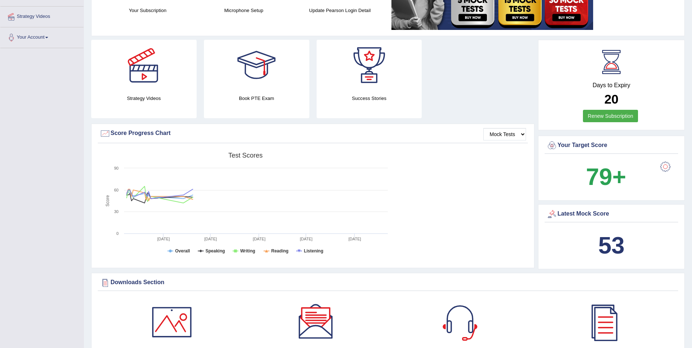
scroll to position [145, 0]
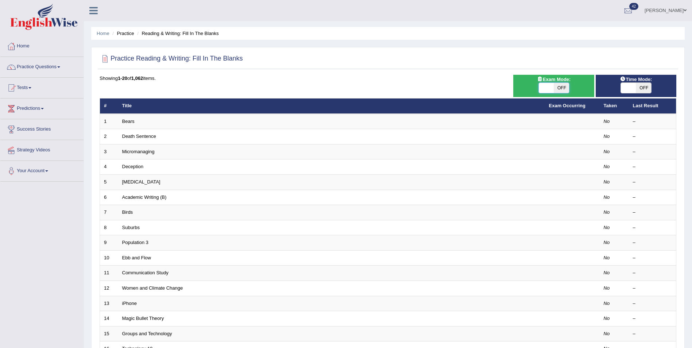
click at [545, 87] on span at bounding box center [546, 88] width 15 height 10
checkbox input "true"
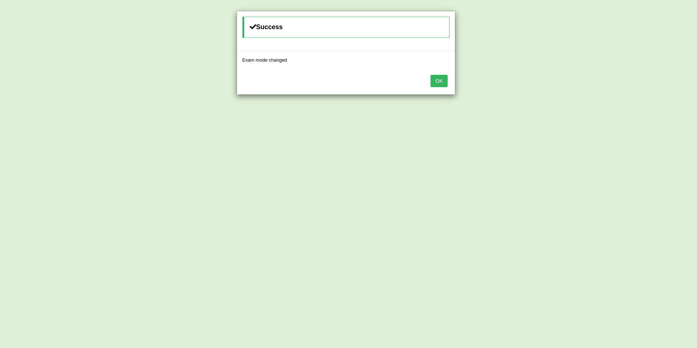
drag, startPoint x: 434, startPoint y: 79, endPoint x: 508, endPoint y: 113, distance: 81.8
click at [435, 79] on button "OK" at bounding box center [439, 81] width 17 height 12
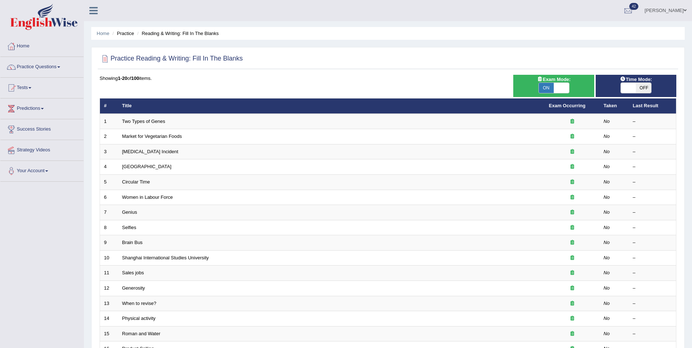
click at [632, 91] on span at bounding box center [628, 88] width 15 height 10
checkbox input "true"
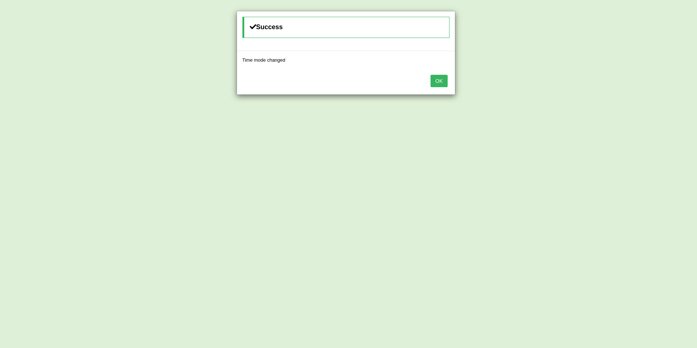
click at [441, 80] on button "OK" at bounding box center [439, 81] width 17 height 12
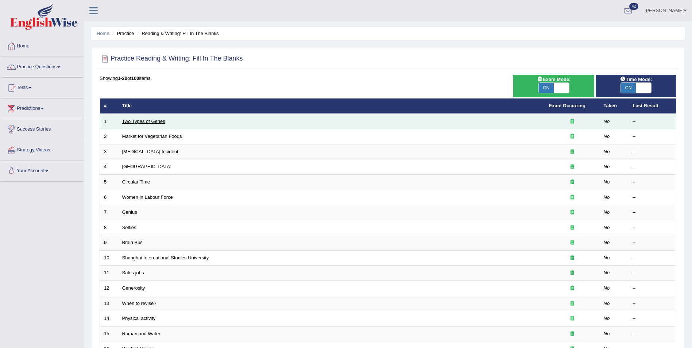
click at [134, 122] on link "Two Types of Genes" at bounding box center [143, 121] width 43 height 5
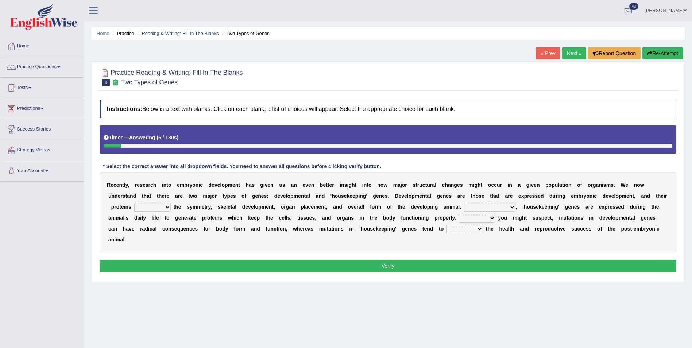
click at [428, 243] on div "Instructions: Below is a text with blanks. Click on each blank, a list of choic…" at bounding box center [388, 187] width 580 height 182
click at [393, 289] on div "Home Practice Reading & Writing: Fill In The Blanks Two Types of Genes « Prev N…" at bounding box center [388, 182] width 608 height 365
click at [171, 203] on select "push control hold elevate" at bounding box center [152, 207] width 36 height 9
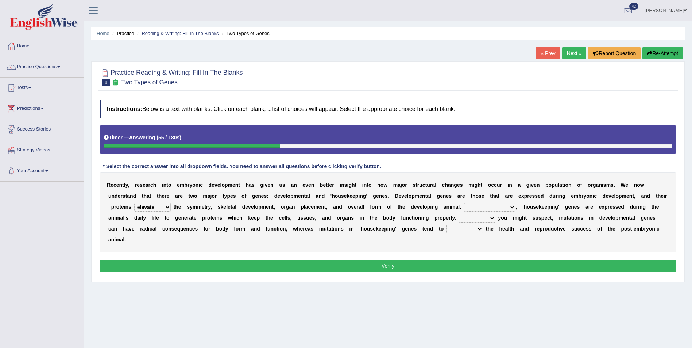
select select "control"
click at [171, 203] on select "push control hold elevate" at bounding box center [152, 207] width 36 height 9
click at [464, 208] on select "Correspondingly Inclusively Conversely In contrast" at bounding box center [489, 207] width 51 height 9
click at [464, 203] on select "Correspondingly Inclusively Conversely In contrast" at bounding box center [489, 207] width 51 height 9
click at [464, 206] on select "Correspondingly Inclusively Conversely In contrast" at bounding box center [489, 207] width 51 height 9
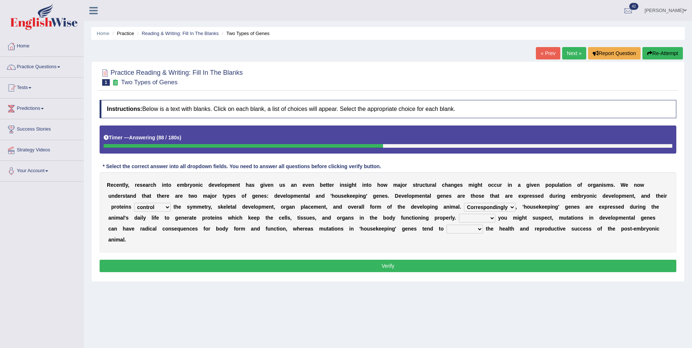
select select "In contrast"
click at [464, 203] on select "Correspondingly Inclusively Conversely In contrast" at bounding box center [489, 207] width 51 height 9
click at [459, 214] on select "For As With Within" at bounding box center [477, 218] width 36 height 9
select select "As"
click at [459, 214] on select "For As With Within" at bounding box center [477, 218] width 36 height 9
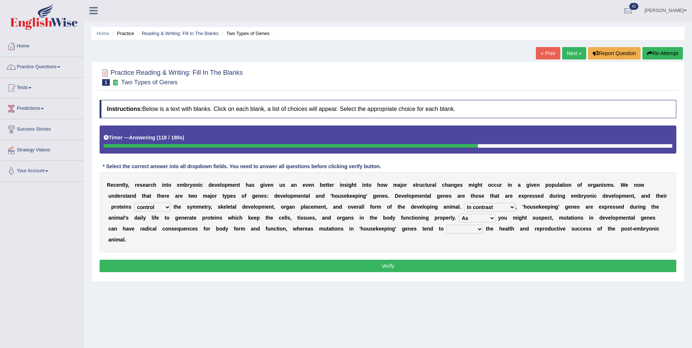
click at [446, 228] on select "affect effect interrupt defect" at bounding box center [464, 229] width 36 height 9
select select "effect"
click at [446, 225] on select "affect effect interrupt defect" at bounding box center [464, 229] width 36 height 9
click at [345, 260] on button "Verify" at bounding box center [388, 266] width 577 height 12
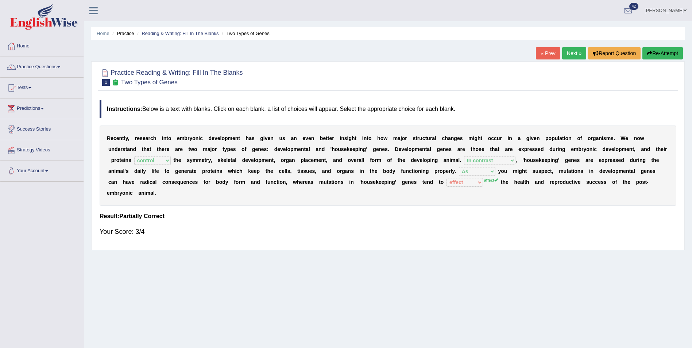
click at [578, 58] on link "Next »" at bounding box center [574, 53] width 24 height 12
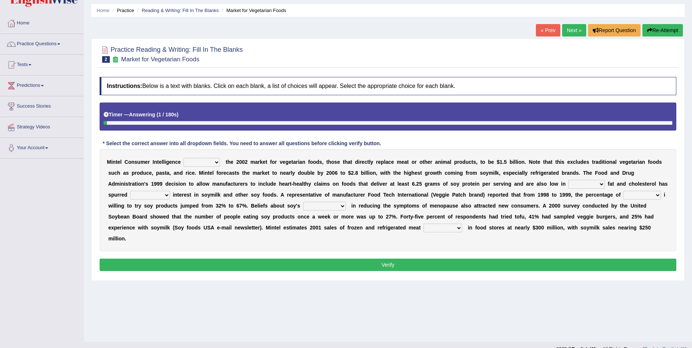
scroll to position [35, 0]
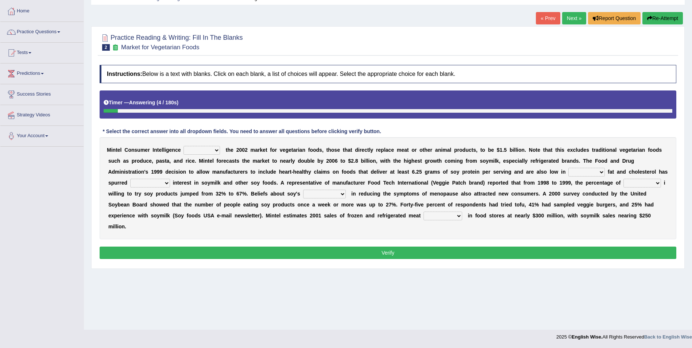
click at [207, 152] on select "deals fulfills creates estimates" at bounding box center [201, 150] width 36 height 9
select select "creates"
click at [183, 146] on select "deals fulfills creates estimates" at bounding box center [201, 150] width 36 height 9
click at [568, 171] on select "saturated solid acid liquid" at bounding box center [586, 172] width 36 height 9
select select "saturated"
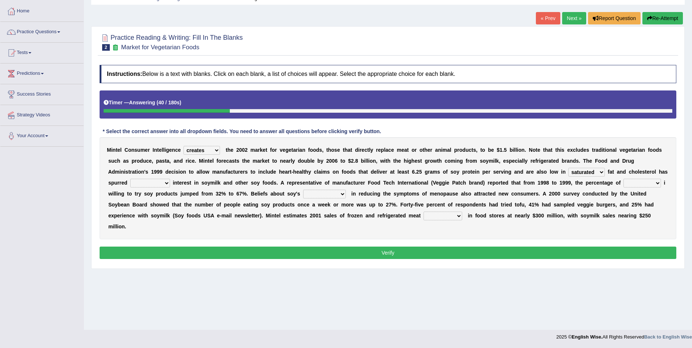
click at [568, 168] on select "saturated solid acid liquid" at bounding box center [586, 172] width 36 height 9
click at [170, 179] on select "good big tremendous extreme" at bounding box center [150, 183] width 40 height 9
select select "tremendous"
click at [170, 179] on select "good big tremendous extreme" at bounding box center [150, 183] width 40 height 9
click at [303, 195] on select "effectiveness timeliness efficiency goodness" at bounding box center [324, 194] width 43 height 9
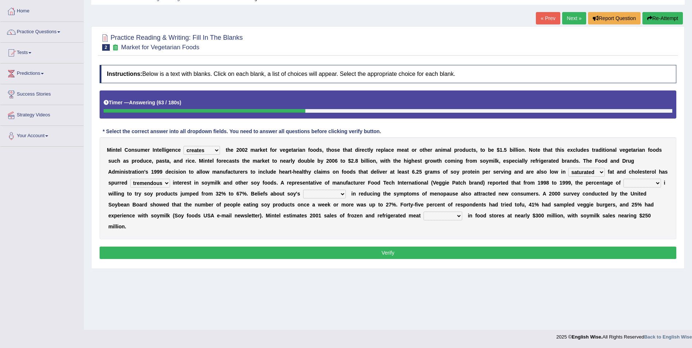
select select "goodness"
click at [303, 190] on select "effectiveness timeliness efficiency goodness" at bounding box center [324, 194] width 43 height 9
click at [423, 216] on select "foods choices staffs alternatives" at bounding box center [442, 216] width 39 height 9
click at [423, 212] on select "foods choices staffs alternatives" at bounding box center [442, 216] width 39 height 9
click at [423, 217] on select "foods choices staffs alternatives" at bounding box center [442, 216] width 39 height 9
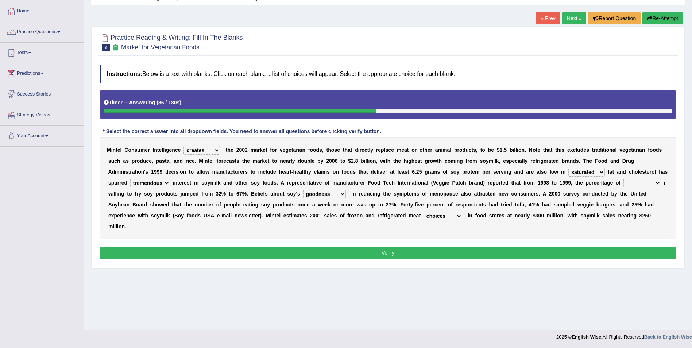
click at [423, 212] on select "foods choices staffs alternatives" at bounding box center [442, 216] width 39 height 9
click at [423, 217] on select "foods choices staffs alternatives" at bounding box center [442, 216] width 39 height 9
select select "alternatives"
click at [423, 212] on select "foods choices staffs alternatives" at bounding box center [442, 216] width 39 height 9
click at [345, 247] on button "Verify" at bounding box center [388, 253] width 577 height 12
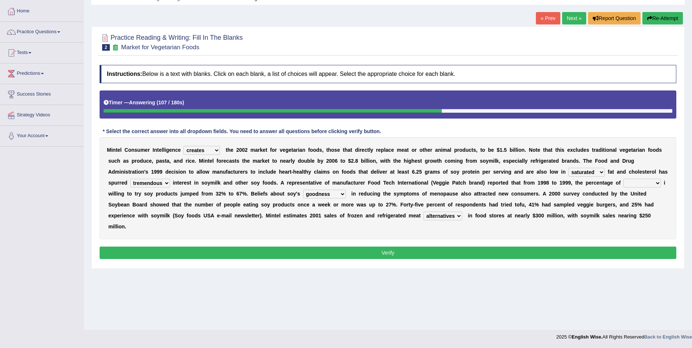
click at [623, 182] on select "guests consumers customers clients" at bounding box center [642, 183] width 38 height 9
select select "consumers"
click at [623, 179] on select "guests consumers customers clients" at bounding box center [642, 183] width 38 height 9
click at [343, 247] on button "Verify" at bounding box center [388, 253] width 577 height 12
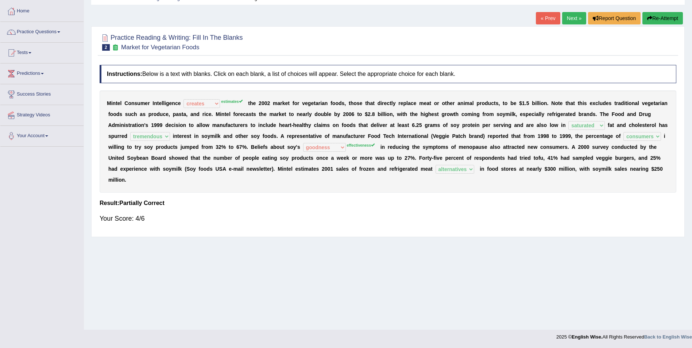
click at [573, 19] on link "Next »" at bounding box center [574, 18] width 24 height 12
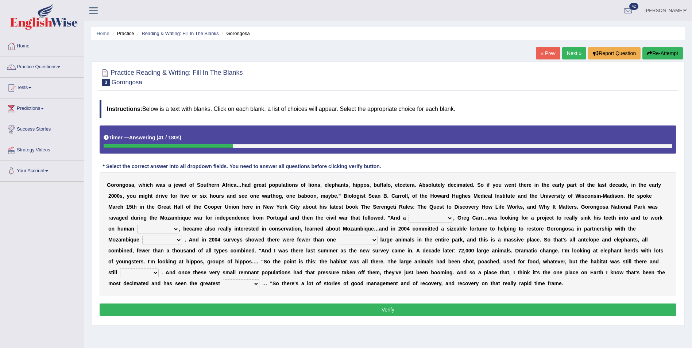
click at [409, 216] on select "passion solstice ballast philanthropist" at bounding box center [431, 218] width 45 height 9
select select "philanthropist"
click at [409, 214] on select "passion solstice ballast philanthropist" at bounding box center [431, 218] width 45 height 9
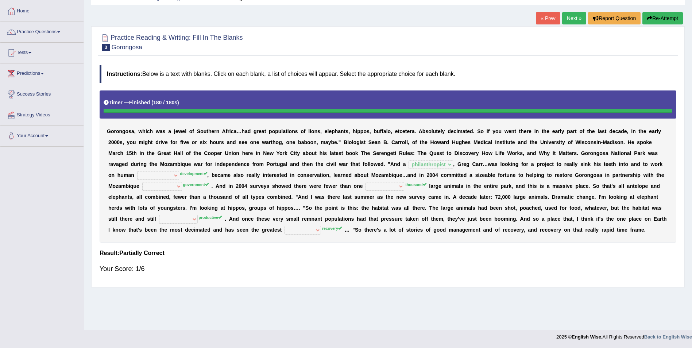
click at [568, 20] on link "Next »" at bounding box center [574, 18] width 24 height 12
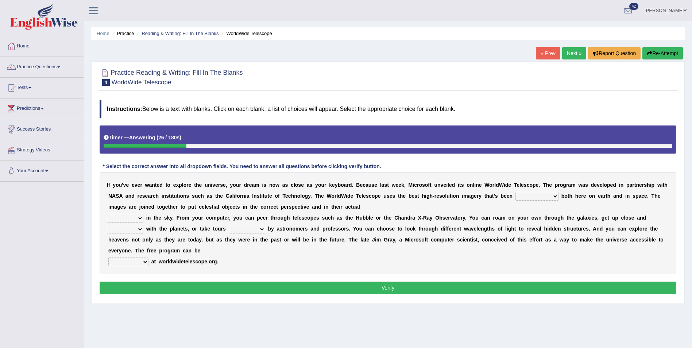
click at [515, 196] on select "degraded ascended remonstrated generated" at bounding box center [536, 196] width 43 height 9
select select "remonstrated"
click at [515, 192] on select "degraded ascended remonstrated generated" at bounding box center [536, 196] width 43 height 9
click at [135, 218] on select "aspects parts conditions positions" at bounding box center [125, 218] width 36 height 9
select select "positions"
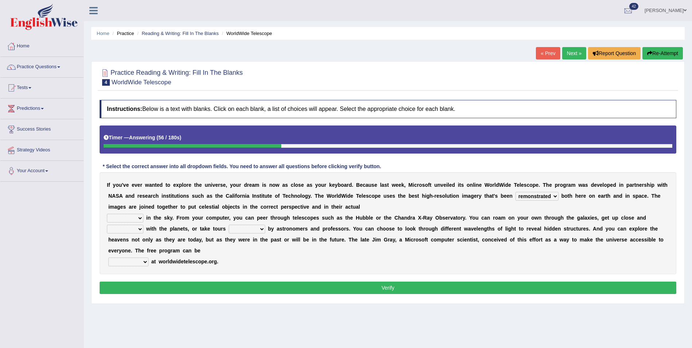
click at [107, 214] on select "aspects parts conditions positions" at bounding box center [125, 218] width 36 height 9
click at [140, 225] on select "personal individual apart polite" at bounding box center [125, 229] width 36 height 9
select select "individual"
click at [107, 225] on select "personal individual apart polite" at bounding box center [125, 229] width 36 height 9
click at [257, 230] on select "guide guided guiding to guide" at bounding box center [247, 229] width 36 height 9
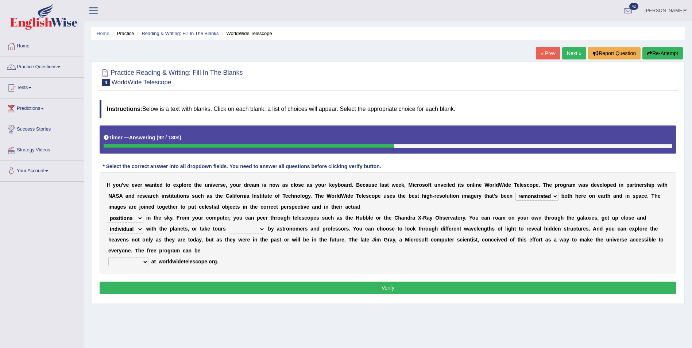
select select "to guide"
click at [229, 225] on select "guide guided guiding to guide" at bounding box center [247, 229] width 36 height 9
click at [144, 262] on select "upheld downloaded loaded posted" at bounding box center [128, 262] width 40 height 9
select select "downloaded"
click at [108, 258] on select "upheld downloaded loaded posted" at bounding box center [128, 262] width 40 height 9
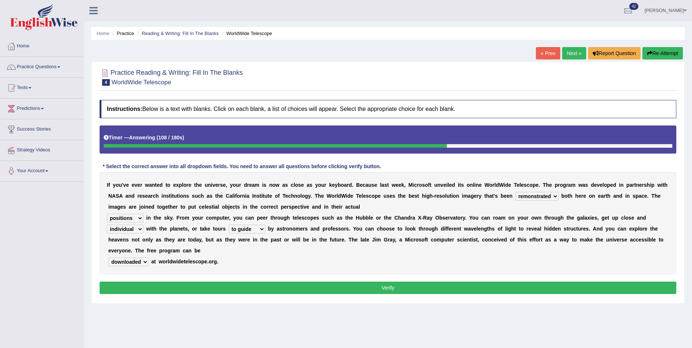
click at [144, 259] on select "upheld downloaded loaded posted" at bounding box center [128, 262] width 40 height 9
click at [116, 254] on div "I f y o u ' v e e v e r w a n t e d t o e x p l o r e t h e u n i v e r s e , y…" at bounding box center [388, 223] width 577 height 102
click at [137, 262] on select "upheld downloaded loaded posted" at bounding box center [128, 262] width 40 height 9
click at [402, 290] on button "Verify" at bounding box center [388, 288] width 577 height 12
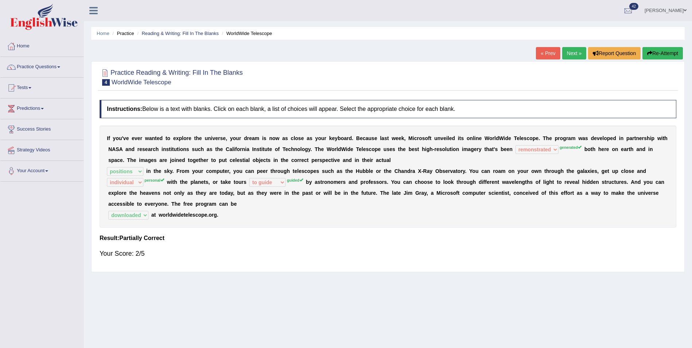
click at [569, 52] on link "Next »" at bounding box center [574, 53] width 24 height 12
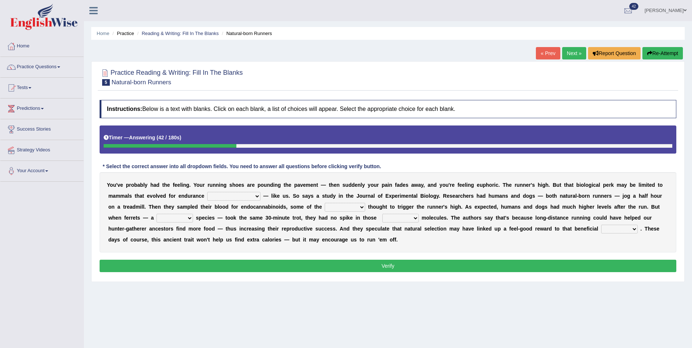
click at [207, 193] on select "[PERSON_NAME] personalize classifies exercise" at bounding box center [233, 196] width 53 height 9
click at [207, 192] on select "[PERSON_NAME] personalize classifies exercise" at bounding box center [233, 196] width 53 height 9
select select "exercise"
click at [207, 192] on select "[PERSON_NAME] personalize classifies exercise" at bounding box center [233, 196] width 53 height 9
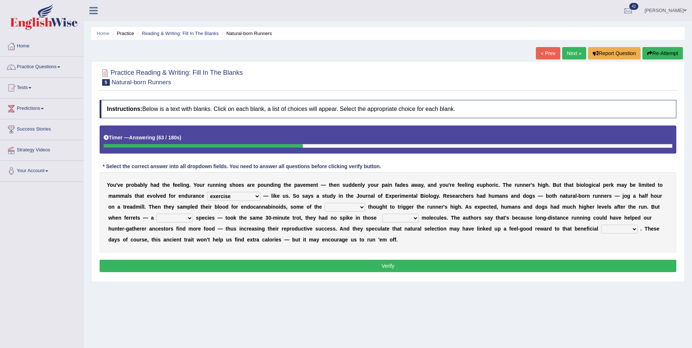
click at [325, 204] on select "almshouse turnarounds compounds foxhounds" at bounding box center [345, 207] width 40 height 9
select select "turnarounds"
click at [325, 203] on select "almshouse turnarounds compounds foxhounds" at bounding box center [345, 207] width 40 height 9
click at [193, 214] on select "excellency merely faerie sedentary" at bounding box center [174, 218] width 36 height 9
select select "faerie"
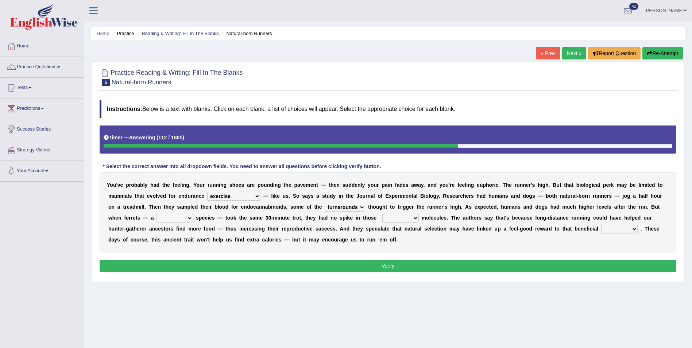
click at [193, 214] on select "excellency merely faerie sedentary" at bounding box center [174, 218] width 36 height 9
click at [241, 218] on div "Y o u ' v e p r o b a b l y h a d t h e f e e l i n g . Y o u r r u n n i n g s…" at bounding box center [388, 212] width 577 height 80
select select "loaned"
click at [382, 214] on select "groaned feel-good inchoate loaned" at bounding box center [400, 218] width 36 height 9
click at [382, 220] on select "groaned feel-good inchoate loaned" at bounding box center [400, 218] width 36 height 9
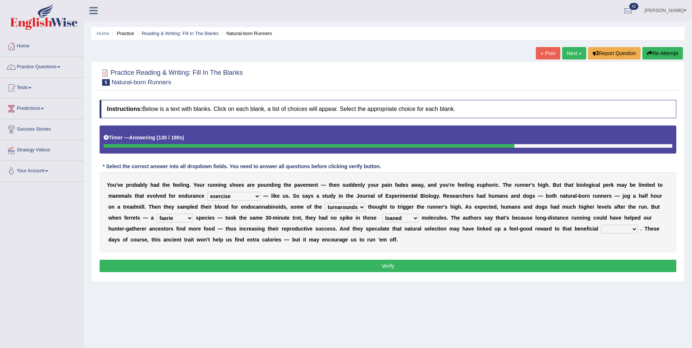
click at [376, 221] on div "Y o u ' v e p r o b a b l y h a d t h e f e e l i n g . Y o u r r u n n i n g s…" at bounding box center [388, 212] width 577 height 80
click at [601, 227] on select "wager exchanger behavior regulator" at bounding box center [619, 229] width 36 height 9
select select "exchanger"
click at [601, 225] on select "wager exchanger behavior regulator" at bounding box center [619, 229] width 36 height 9
click at [392, 266] on button "Verify" at bounding box center [388, 266] width 577 height 12
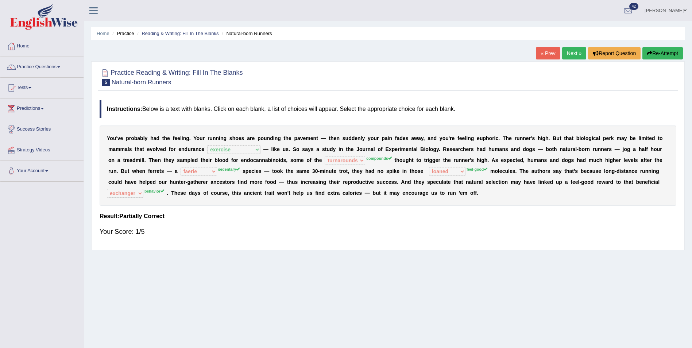
click at [572, 54] on link "Next »" at bounding box center [574, 53] width 24 height 12
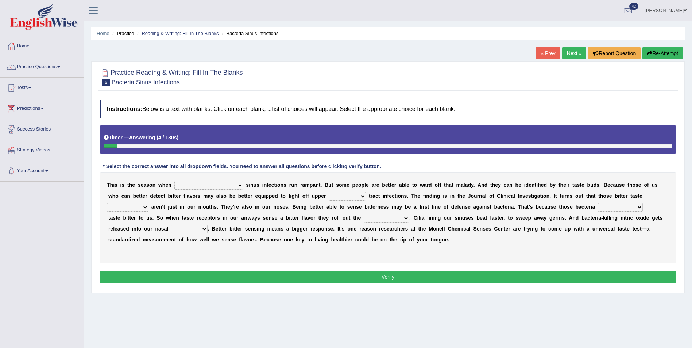
click at [202, 186] on select "conventicle atheist bacterial prissier" at bounding box center [208, 185] width 69 height 9
select select "bacterial"
click at [174, 181] on select "conventicle atheist bacterial prissier" at bounding box center [208, 185] width 69 height 9
click at [195, 182] on select "conventicle atheist bacterial prissier" at bounding box center [208, 185] width 69 height 9
click at [249, 190] on div "T h i s i s t h e s e a s o n w h e n conventicle atheist bacterial prissier s …" at bounding box center [388, 217] width 577 height 91
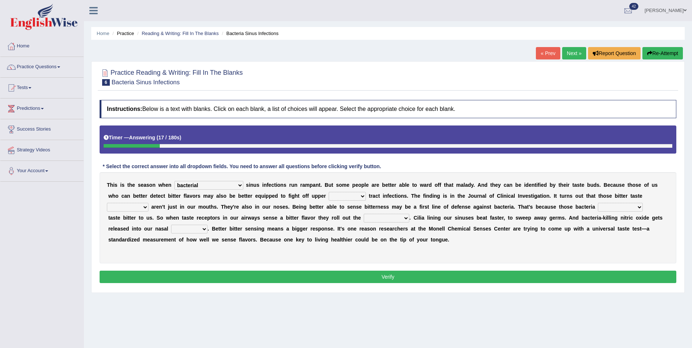
click at [329, 197] on select "faulty respiratory togae gawky" at bounding box center [347, 196] width 37 height 9
select select "respiratory"
click at [329, 192] on select "faulty respiratory togae gawky" at bounding box center [347, 196] width 37 height 9
click at [148, 203] on select "depressions dinners submissions receptors" at bounding box center [128, 207] width 42 height 9
select select "receptors"
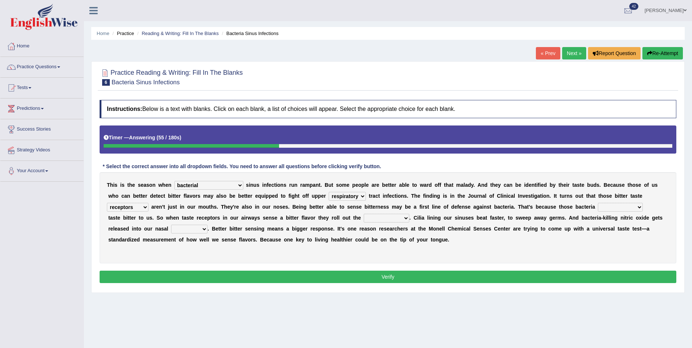
click at [148, 203] on select "depressions dinners submissions receptors" at bounding box center [128, 207] width 42 height 9
click at [598, 208] on select "purposelessly actually diagonally providently" at bounding box center [620, 207] width 45 height 9
select select "purposelessly"
click at [598, 203] on select "purposelessly actually diagonally providently" at bounding box center [620, 207] width 45 height 9
click at [370, 215] on select "defenses contradictions chestnuts pelvis" at bounding box center [387, 218] width 46 height 9
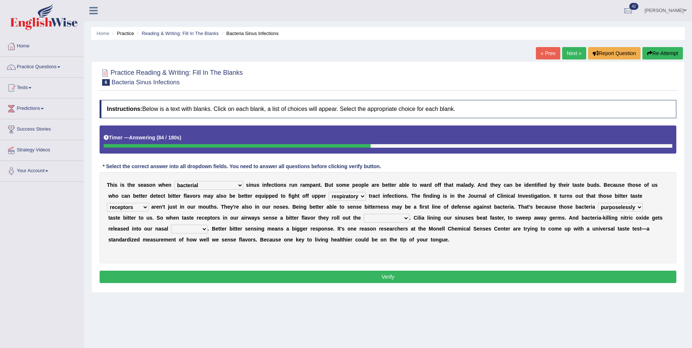
select select "pelvis"
click at [364, 214] on select "defenses contradictions chestnuts pelvis" at bounding box center [387, 218] width 46 height 9
click at [171, 228] on select "causalities localities infirmities cavities" at bounding box center [189, 229] width 36 height 9
select select "infirmities"
click at [171, 225] on select "causalities localities infirmities cavities" at bounding box center [189, 229] width 36 height 9
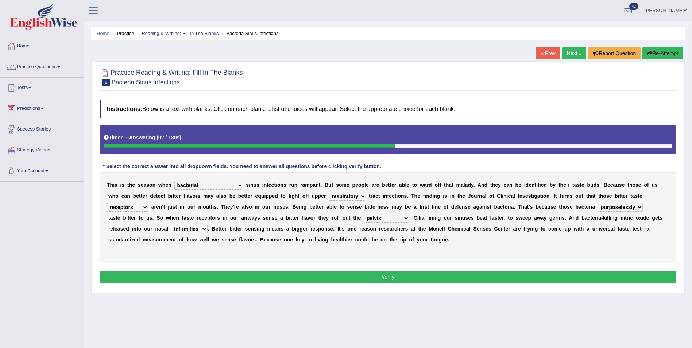
click at [171, 227] on select "causalities localities infirmities cavities" at bounding box center [189, 229] width 36 height 9
click at [324, 276] on button "Verify" at bounding box center [388, 277] width 577 height 12
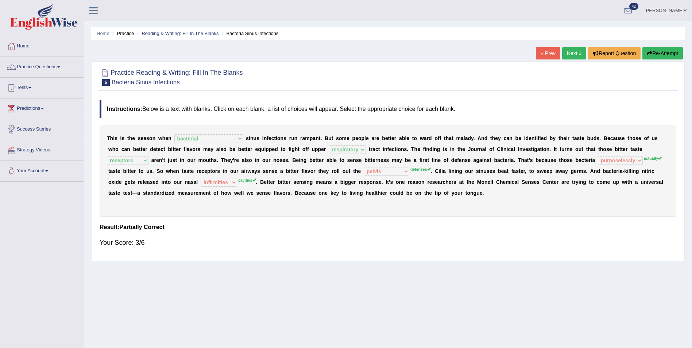
click at [575, 51] on link "Next »" at bounding box center [574, 53] width 24 height 12
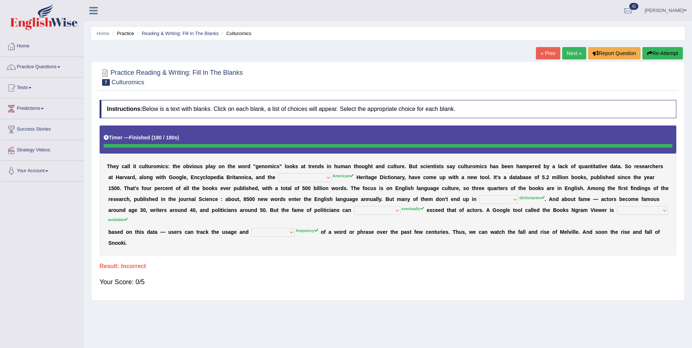
click at [667, 53] on button "Re-Attempt" at bounding box center [662, 53] width 40 height 12
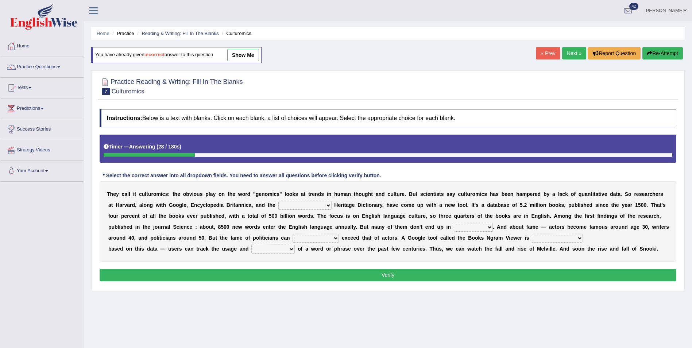
click at [278, 204] on select "Mettlesome Silicon [MEDICAL_DATA] American" at bounding box center [304, 205] width 53 height 9
select select "American"
click at [278, 201] on select "Mettlesome Silicon [MEDICAL_DATA] American" at bounding box center [304, 205] width 53 height 9
click at [278, 208] on select "Mettlesome Silicon [MEDICAL_DATA] American" at bounding box center [304, 205] width 53 height 9
click at [383, 213] on b "l" at bounding box center [383, 216] width 1 height 6
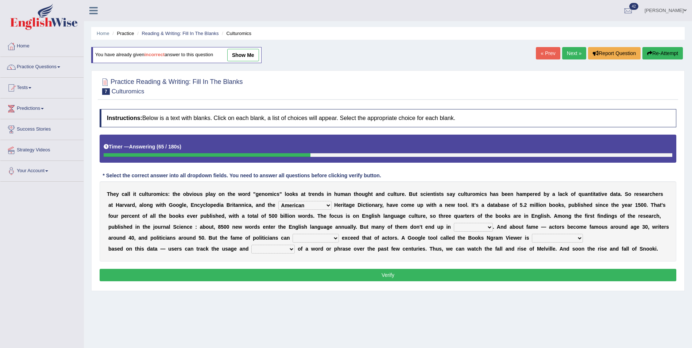
scroll to position [35, 0]
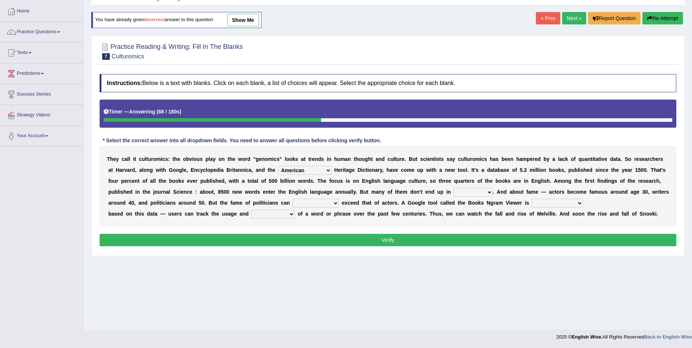
click at [454, 190] on select "veterinaries fairies dictionaries smithies" at bounding box center [473, 192] width 39 height 9
select select "dictionaries"
click at [454, 188] on select "veterinaries fairies dictionaries smithies" at bounding box center [473, 192] width 39 height 9
click at [293, 201] on select "intelligibly eventually venturesomely preferably" at bounding box center [316, 203] width 46 height 9
select select "intelligibly"
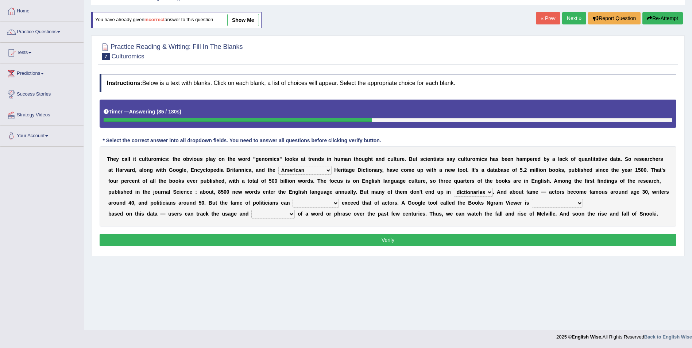
click at [293, 199] on select "intelligibly eventually venturesomely preferably" at bounding box center [316, 203] width 46 height 9
click at [532, 202] on select "nonoccupational nonbreakable trainable available" at bounding box center [557, 203] width 51 height 9
click at [532, 199] on select "nonoccupational nonbreakable trainable available" at bounding box center [557, 203] width 51 height 9
select select "available"
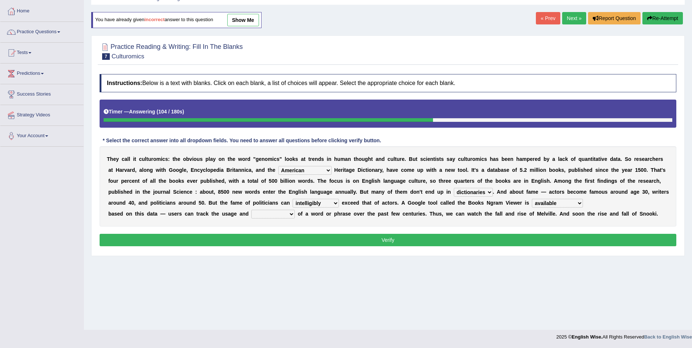
click at [532, 199] on select "nonoccupational nonbreakable trainable available" at bounding box center [557, 203] width 51 height 9
click at [269, 211] on select "frequency derisory drearily inappreciably" at bounding box center [272, 214] width 43 height 9
select select "inappreciably"
click at [251, 210] on select "frequency derisory drearily inappreciably" at bounding box center [272, 214] width 43 height 9
click at [352, 236] on button "Verify" at bounding box center [388, 240] width 577 height 12
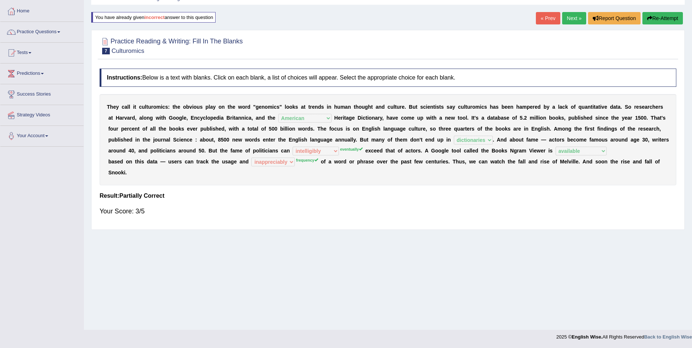
scroll to position [0, 0]
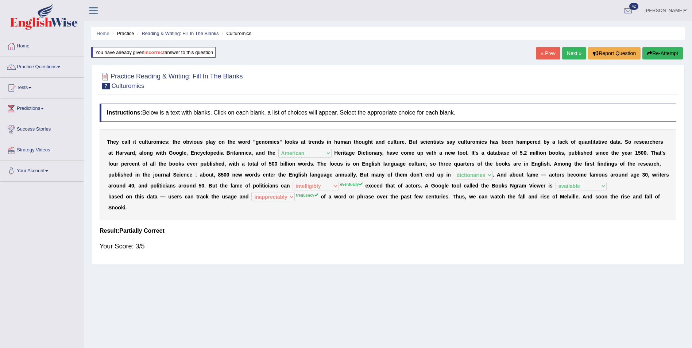
drag, startPoint x: 579, startPoint y: 54, endPoint x: 579, endPoint y: 59, distance: 4.4
click at [579, 54] on link "Next »" at bounding box center [574, 53] width 24 height 12
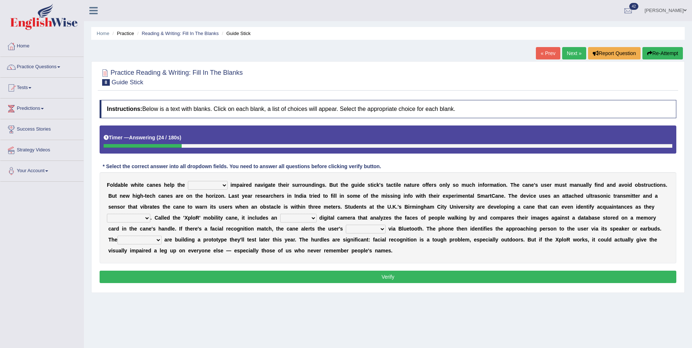
click at [215, 187] on select "felicity insensitivity visually malleability" at bounding box center [208, 185] width 40 height 9
select select "visually"
click at [188, 181] on select "felicity insensitivity visually malleability" at bounding box center [208, 185] width 40 height 9
click at [150, 214] on select "likelihood throat northernmost approach" at bounding box center [128, 218] width 43 height 9
select select "approach"
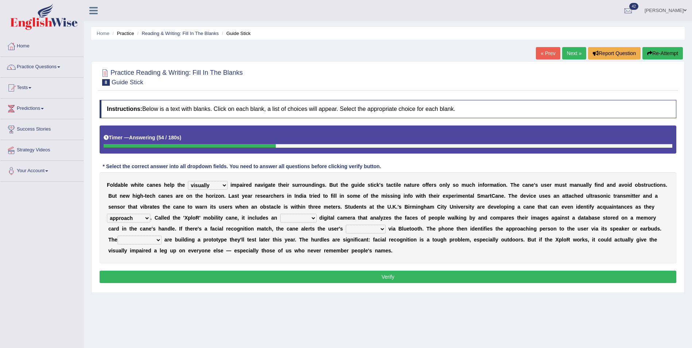
click at [150, 214] on select "likelihood throat northernmost approach" at bounding box center [128, 218] width 43 height 9
click at [280, 216] on select "untested embedded deadest skinhead" at bounding box center [298, 218] width 36 height 9
select select "embedded"
click at [280, 214] on select "untested embedded deadest skinhead" at bounding box center [298, 218] width 36 height 9
click at [280, 219] on select "untested embedded deadest skinhead" at bounding box center [298, 218] width 36 height 9
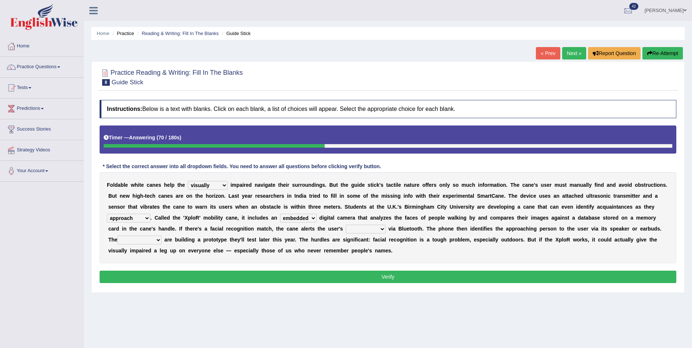
click at [244, 244] on div "F o l d a b l e w h i t e c a n e s h e l p t h e [PERSON_NAME] insensitivity v…" at bounding box center [388, 217] width 577 height 91
click at [346, 229] on select "waterborne alone smartphone postpone" at bounding box center [366, 229] width 40 height 9
